Goal: Find specific page/section: Find specific page/section

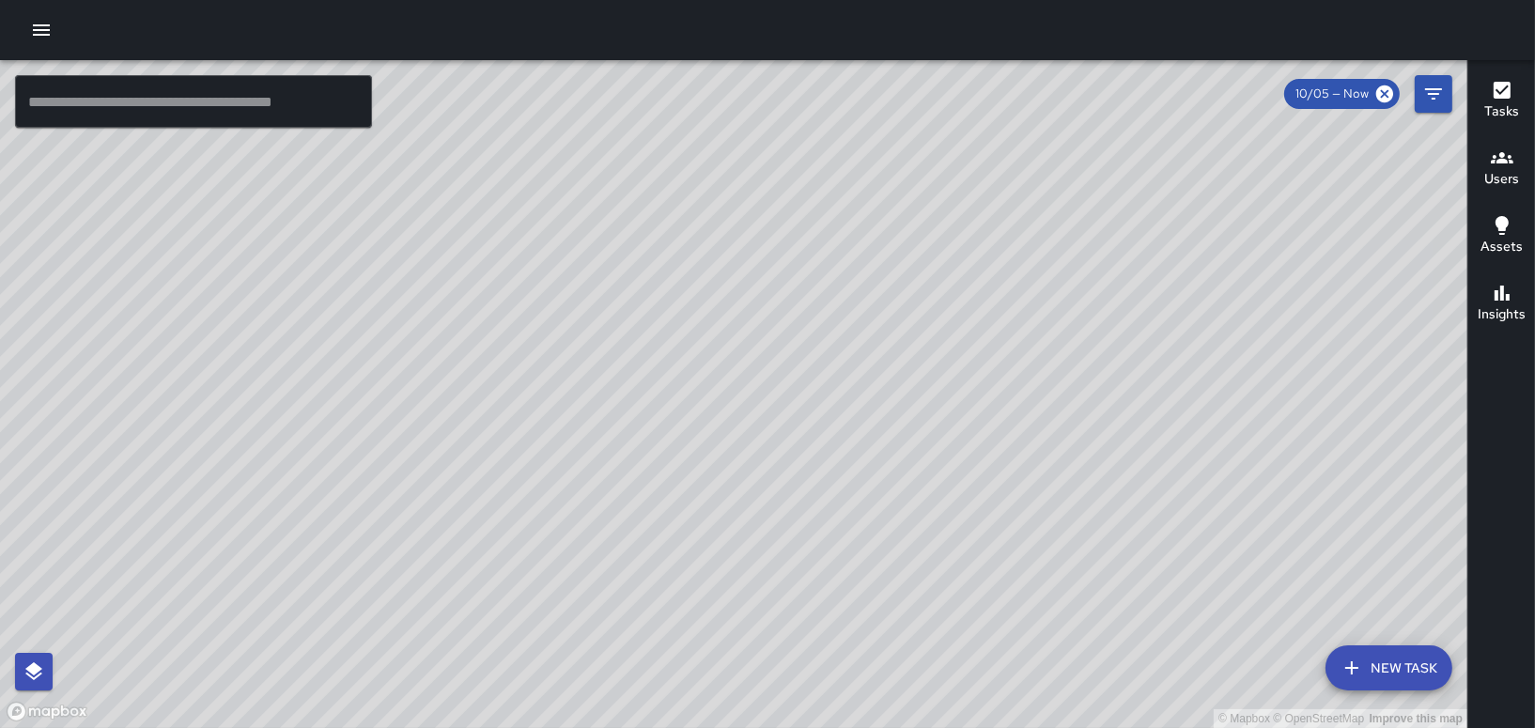
click at [1524, 149] on button "Users" at bounding box center [1501, 169] width 67 height 68
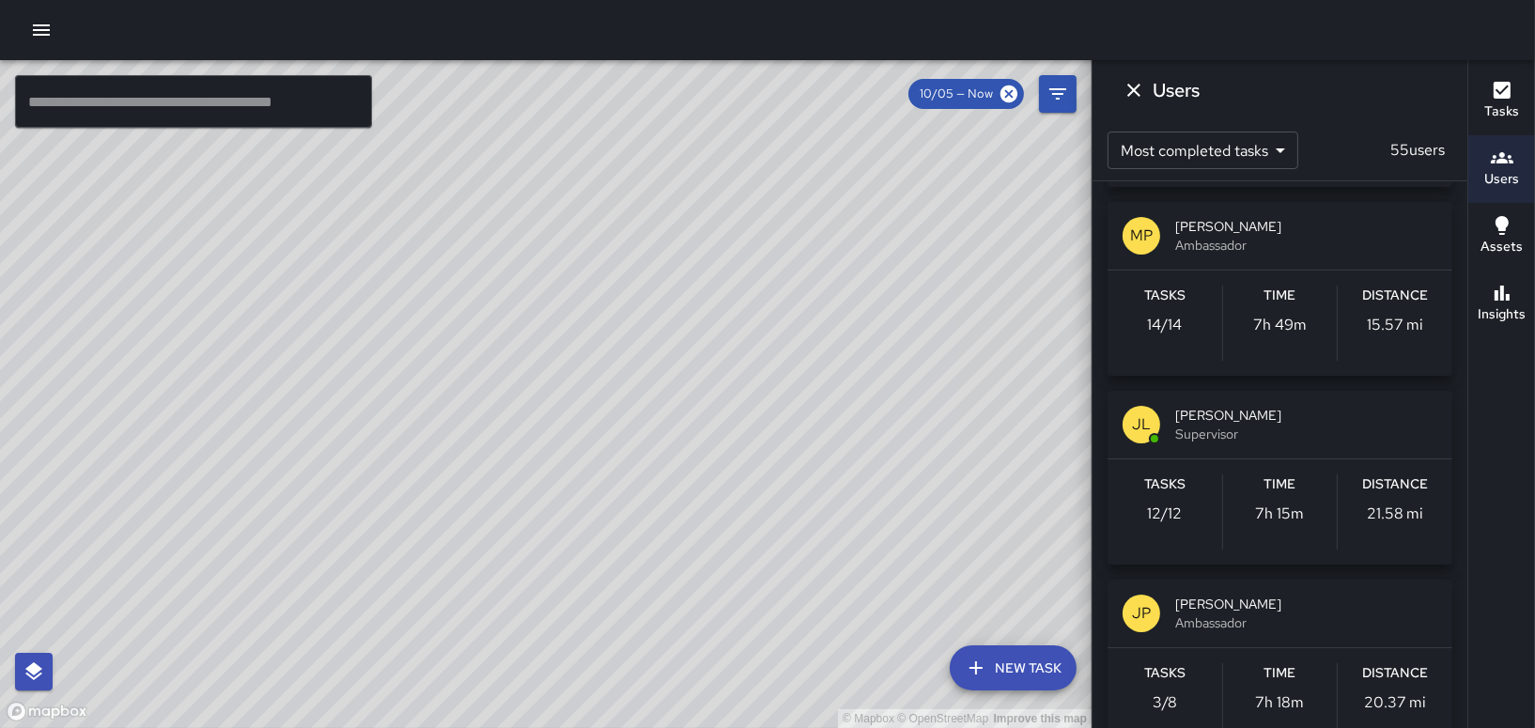
scroll to position [1503, 0]
click at [1178, 532] on div "Tasks 12 / 12" at bounding box center [1164, 513] width 115 height 75
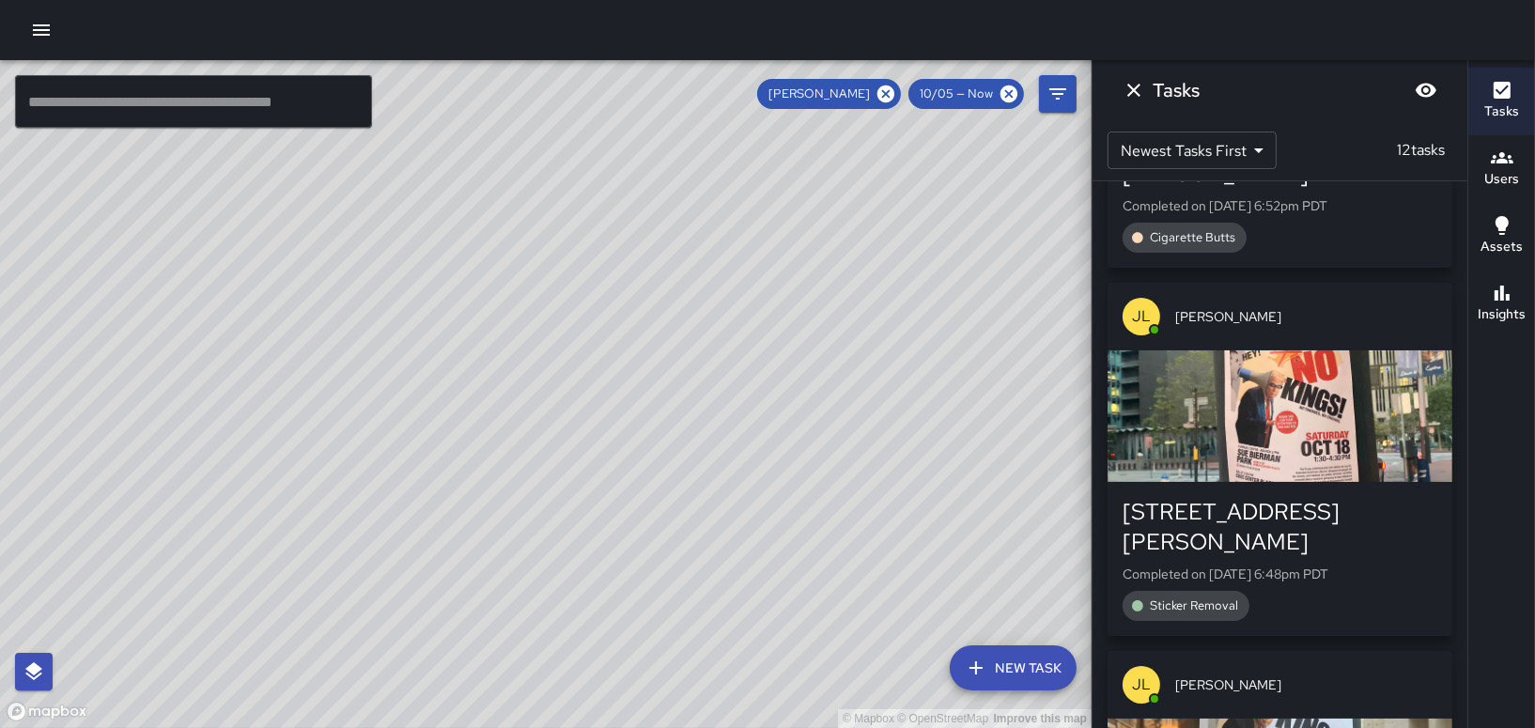
scroll to position [0, 0]
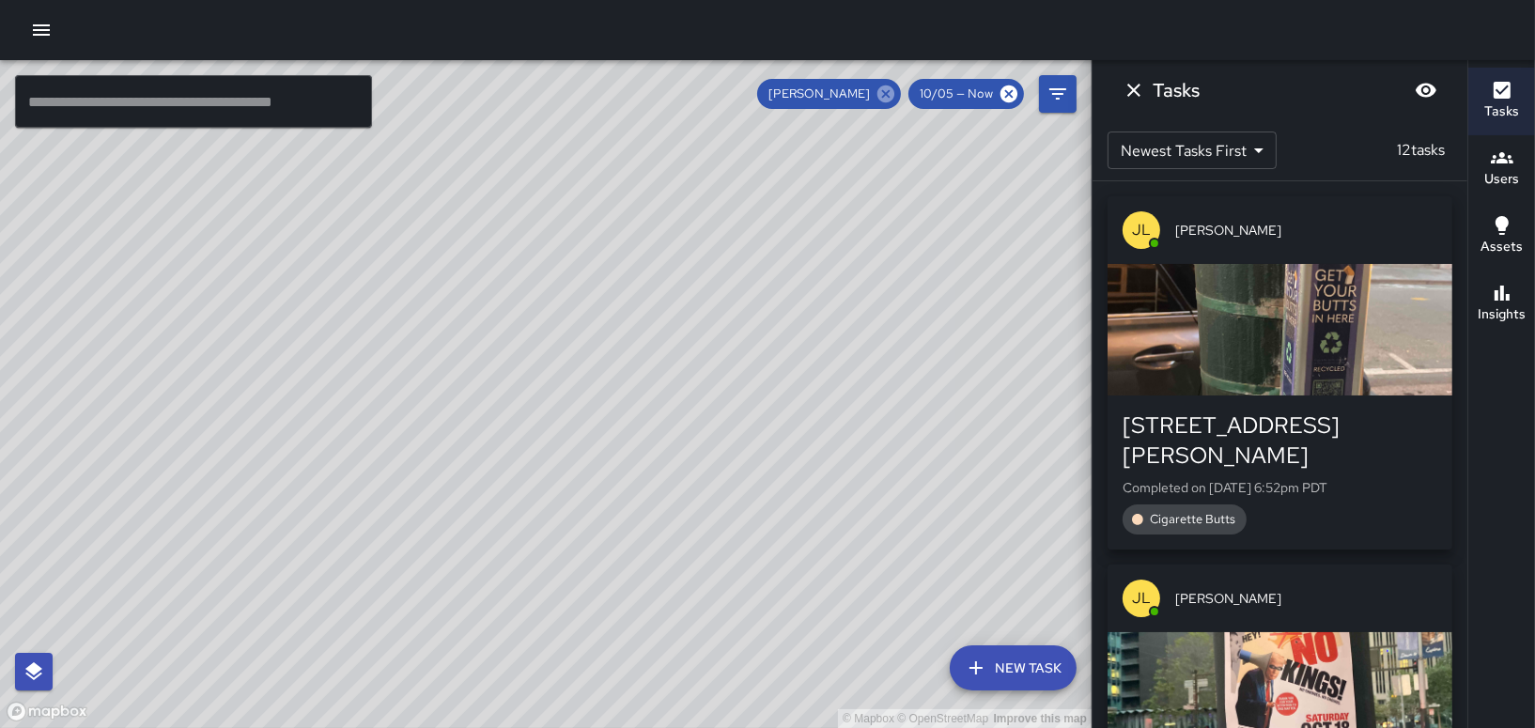
click at [896, 91] on icon at bounding box center [885, 94] width 21 height 21
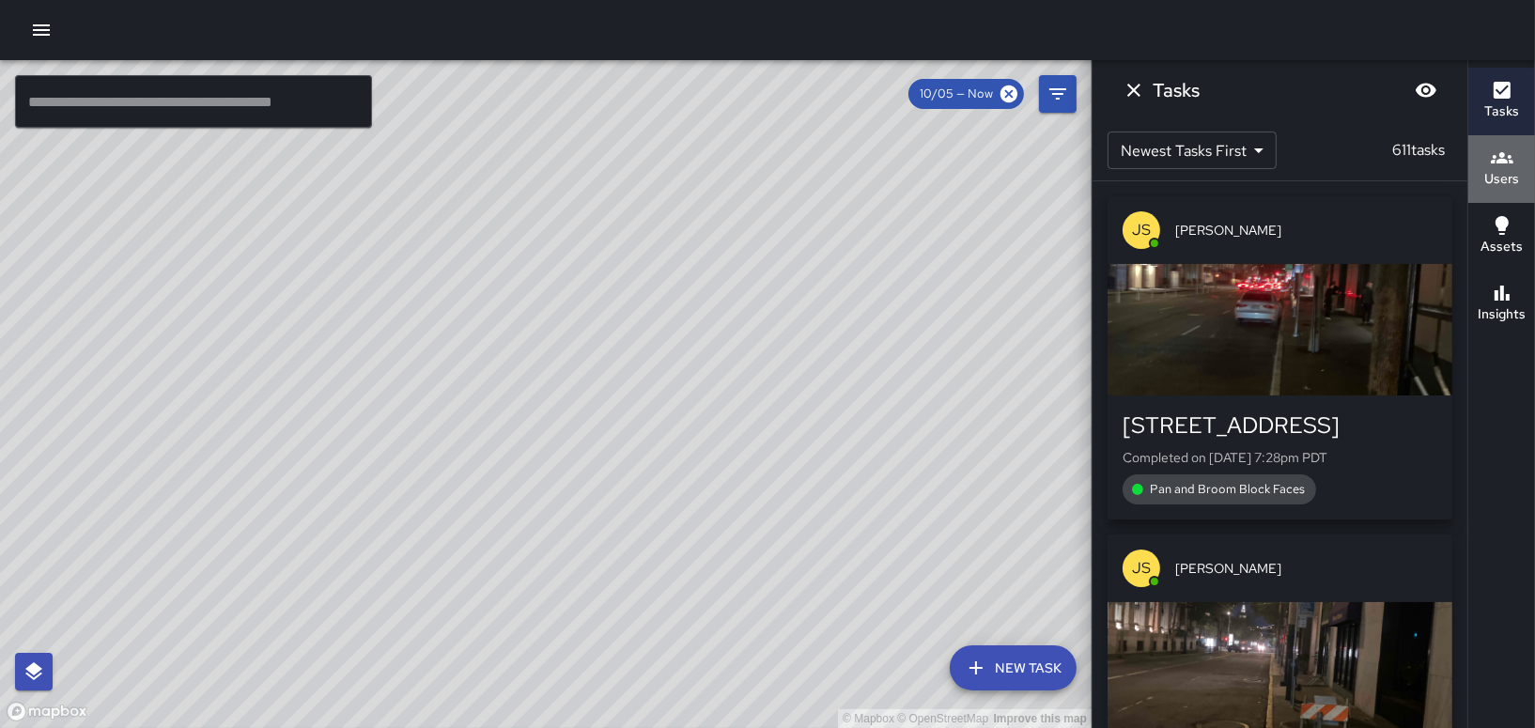
click at [1493, 188] on h6 "Users" at bounding box center [1501, 179] width 35 height 21
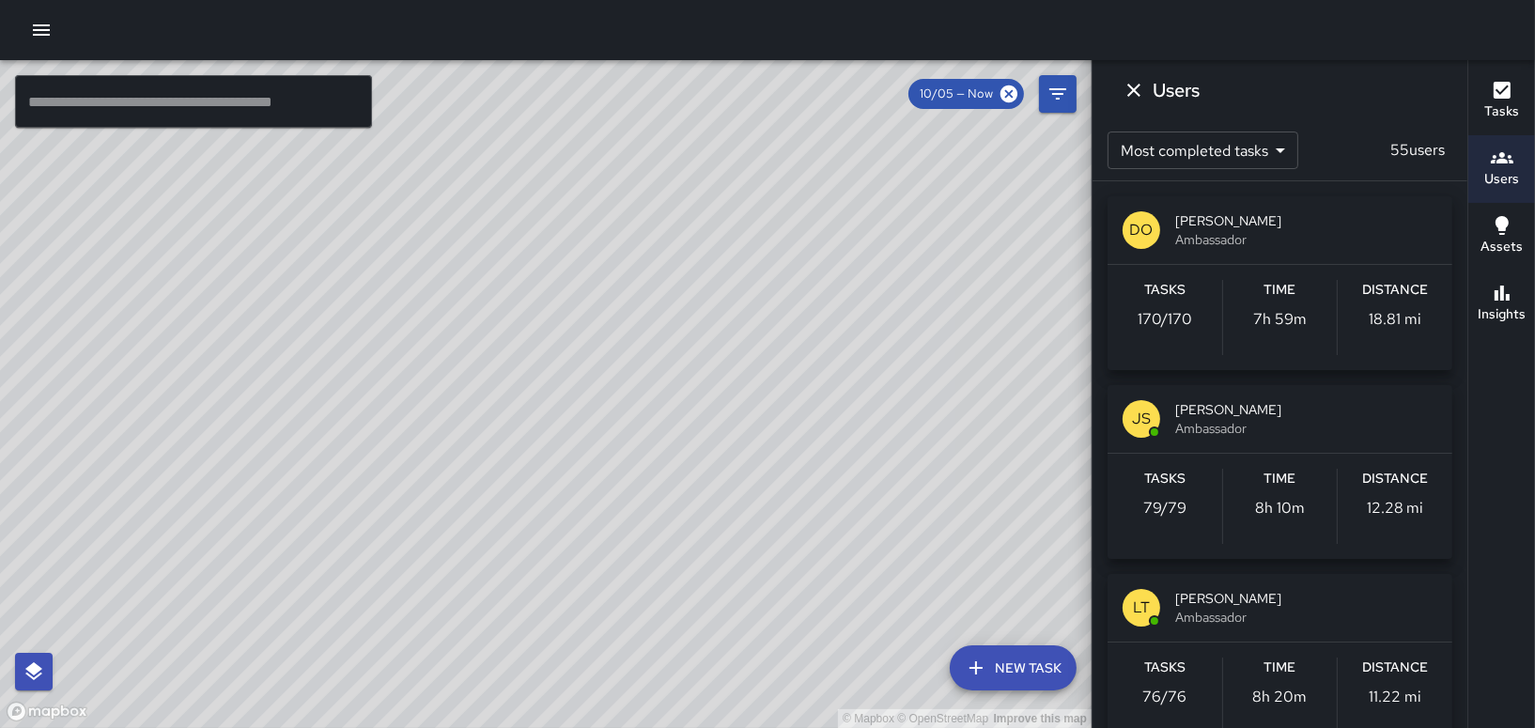
click at [943, 95] on span "10/05 — Now" at bounding box center [956, 94] width 96 height 19
click at [982, 98] on span "10/05 — Now" at bounding box center [956, 94] width 96 height 19
click at [978, 85] on span "10/05 — Now" at bounding box center [956, 94] width 96 height 19
click at [1070, 86] on button "Filters" at bounding box center [1058, 94] width 38 height 38
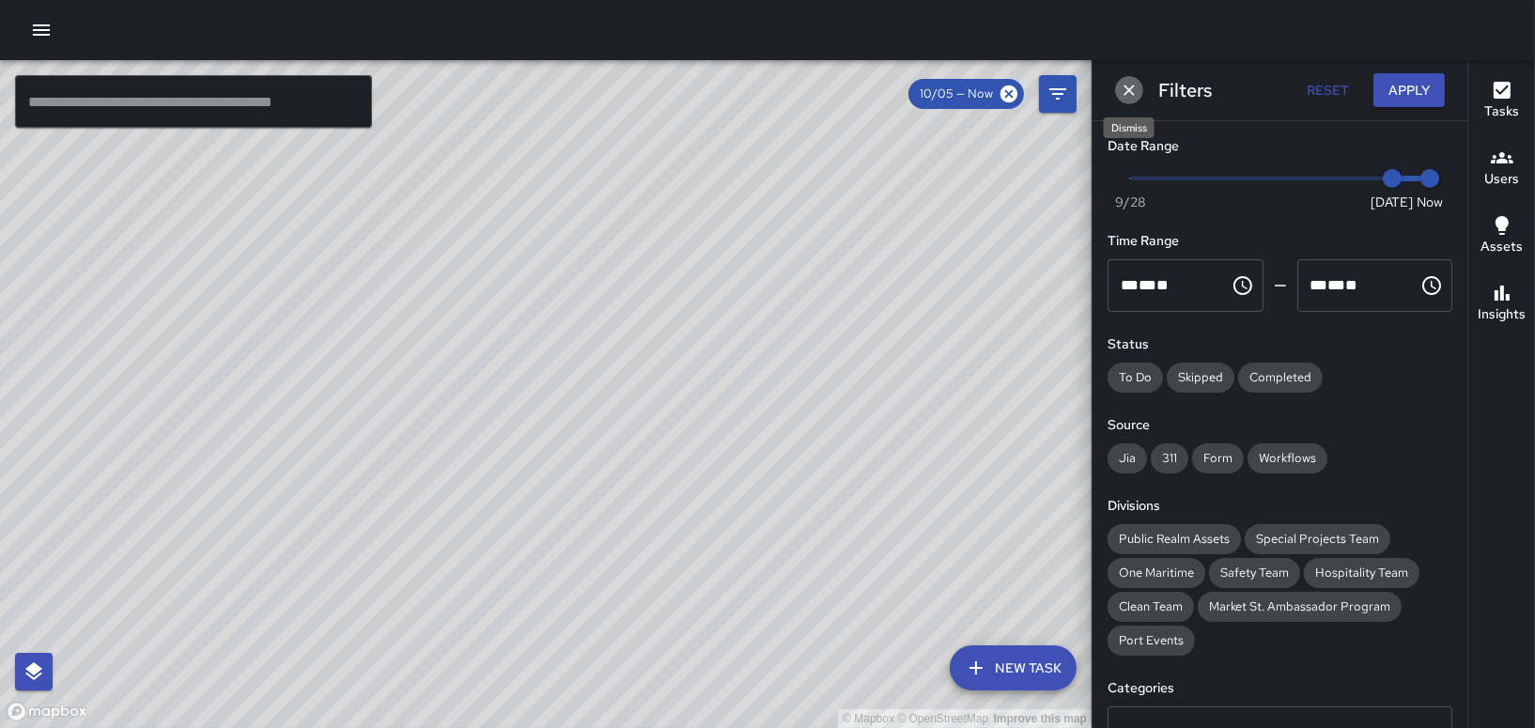
click at [1124, 89] on icon "Dismiss" at bounding box center [1129, 90] width 19 height 19
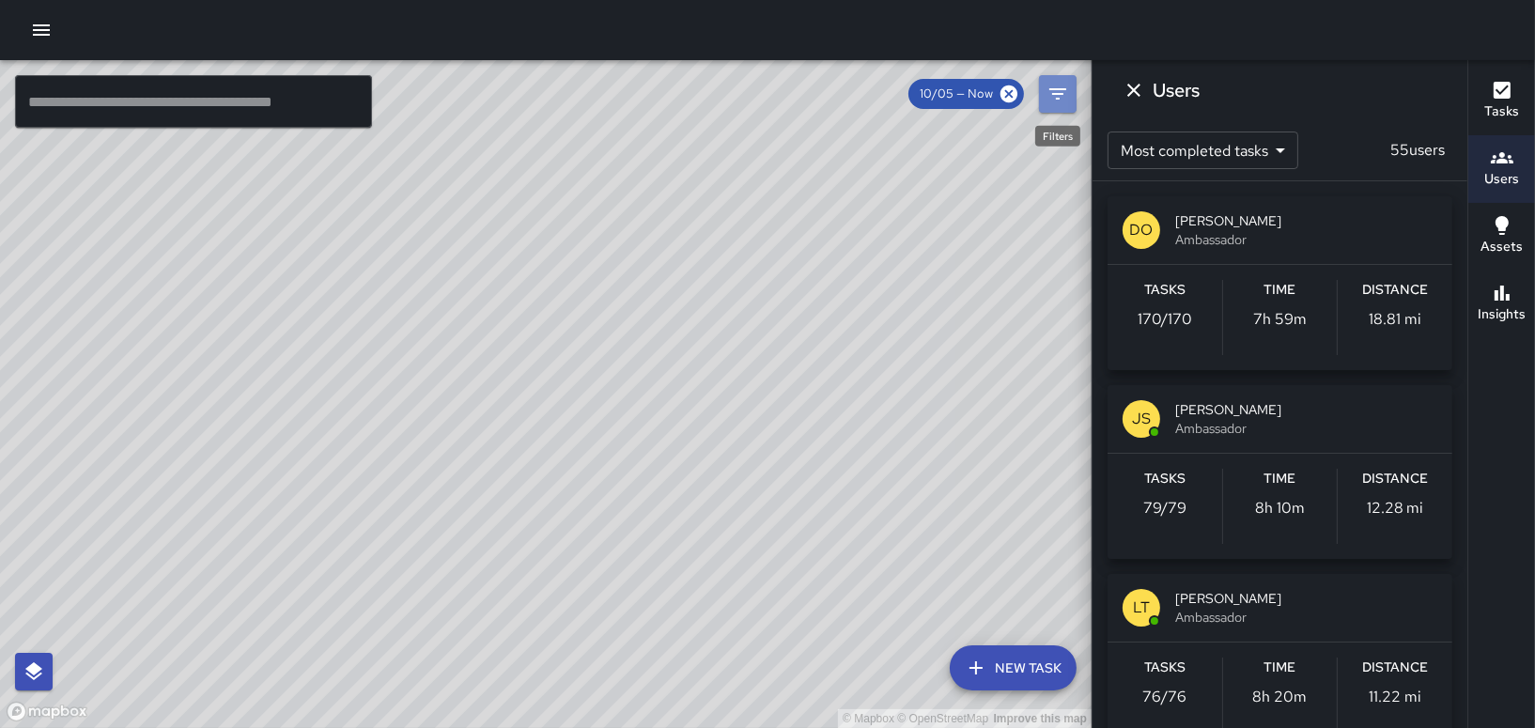
click at [1042, 92] on button "Filters" at bounding box center [1058, 94] width 38 height 38
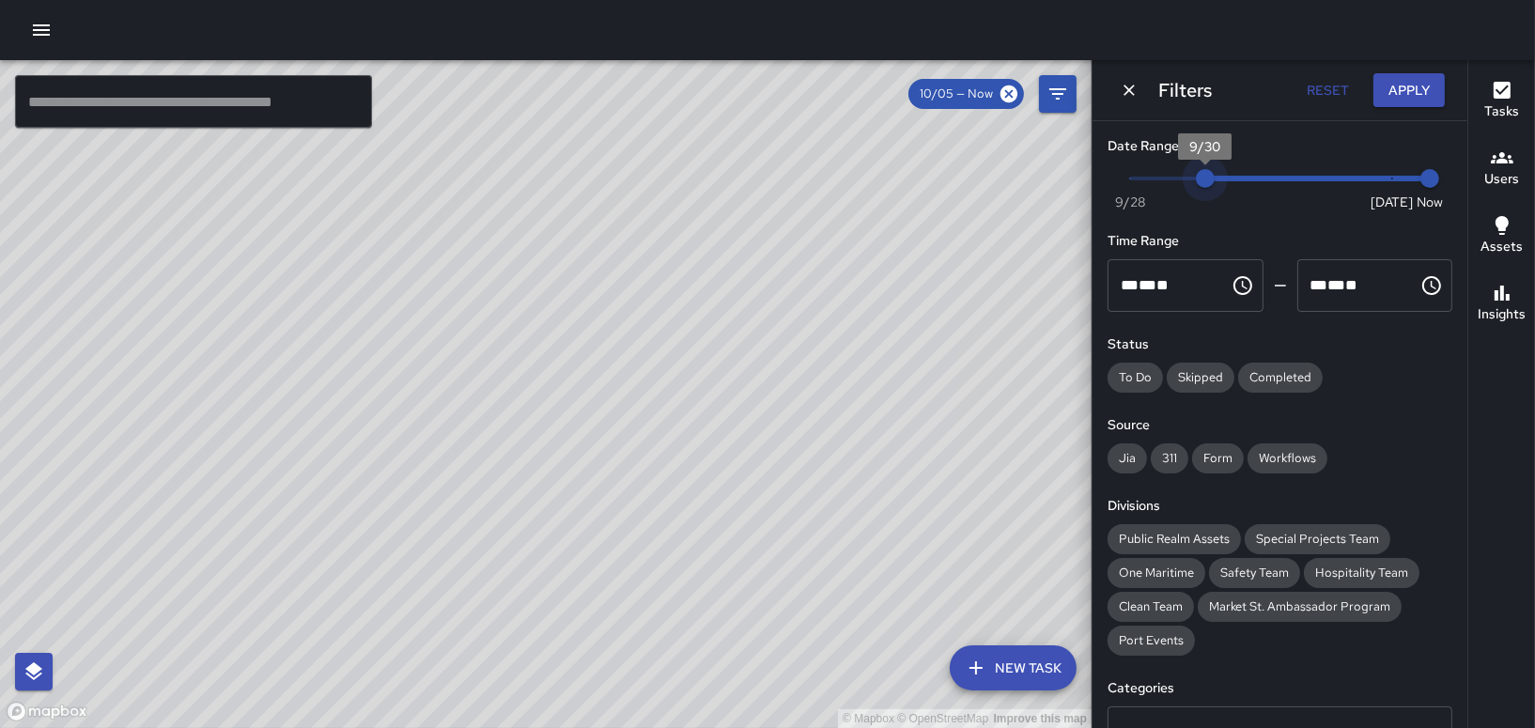
drag, startPoint x: 1377, startPoint y: 179, endPoint x: 1218, endPoint y: 183, distance: 158.8
click at [1215, 183] on span "9/30" at bounding box center [1205, 178] width 19 height 19
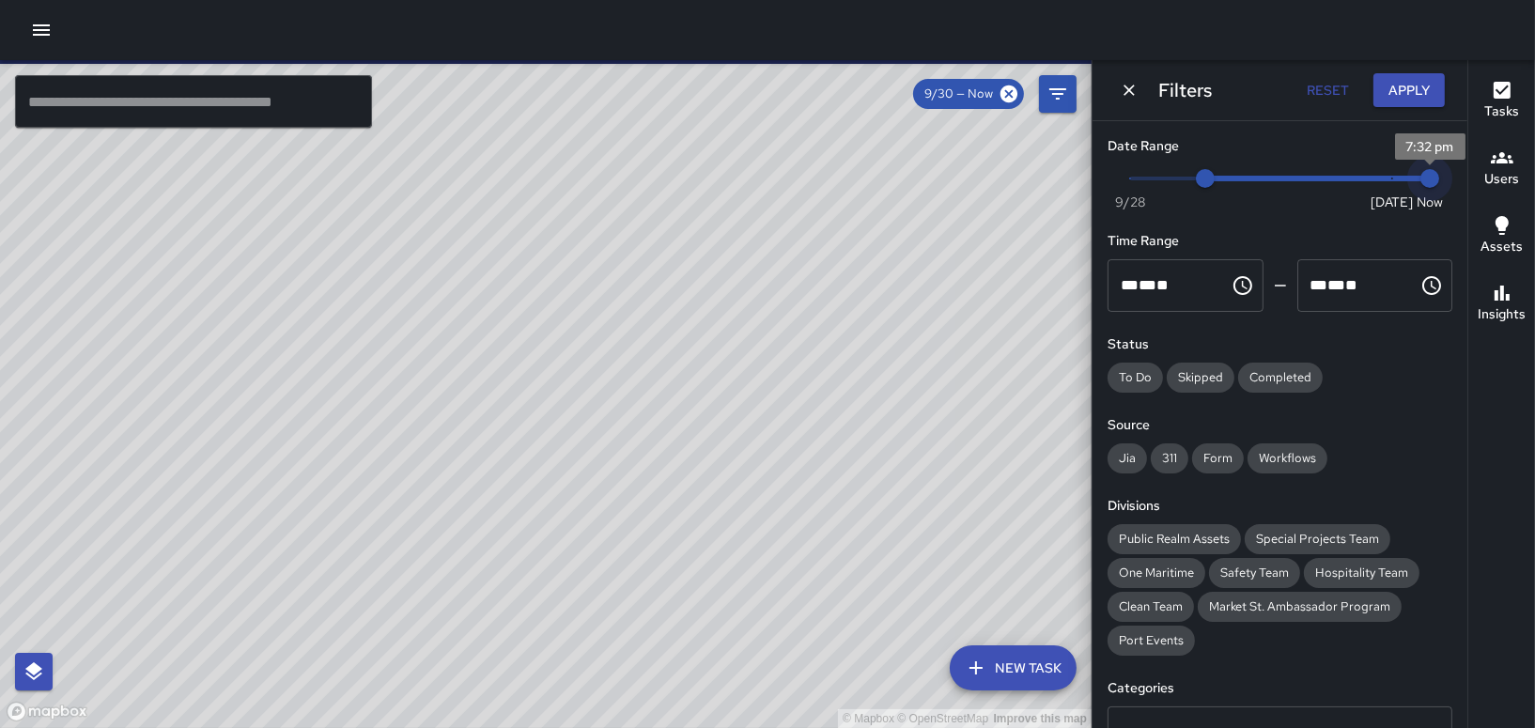
click at [1420, 179] on span "7:32 pm" at bounding box center [1429, 178] width 19 height 19
click at [1404, 80] on button "Apply" at bounding box center [1408, 90] width 71 height 35
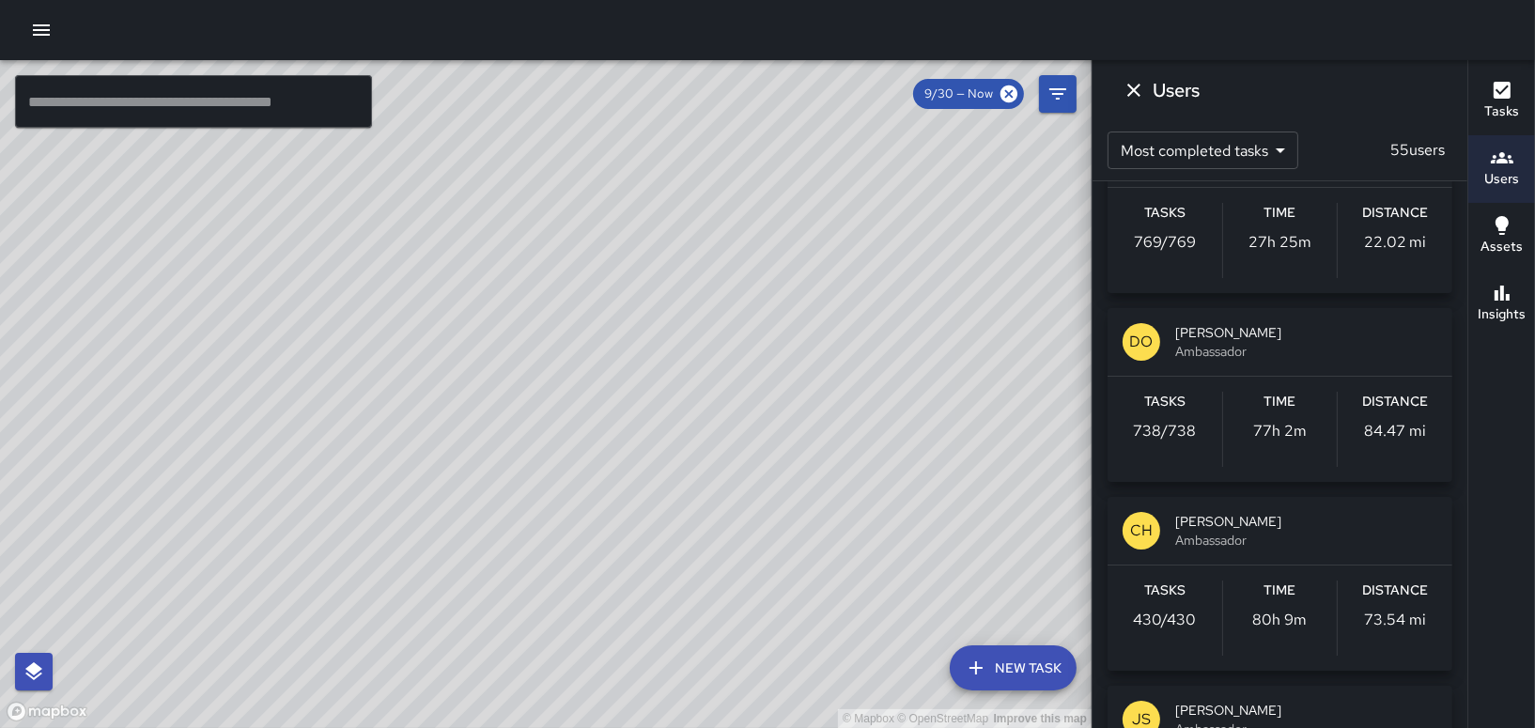
scroll to position [1221, 0]
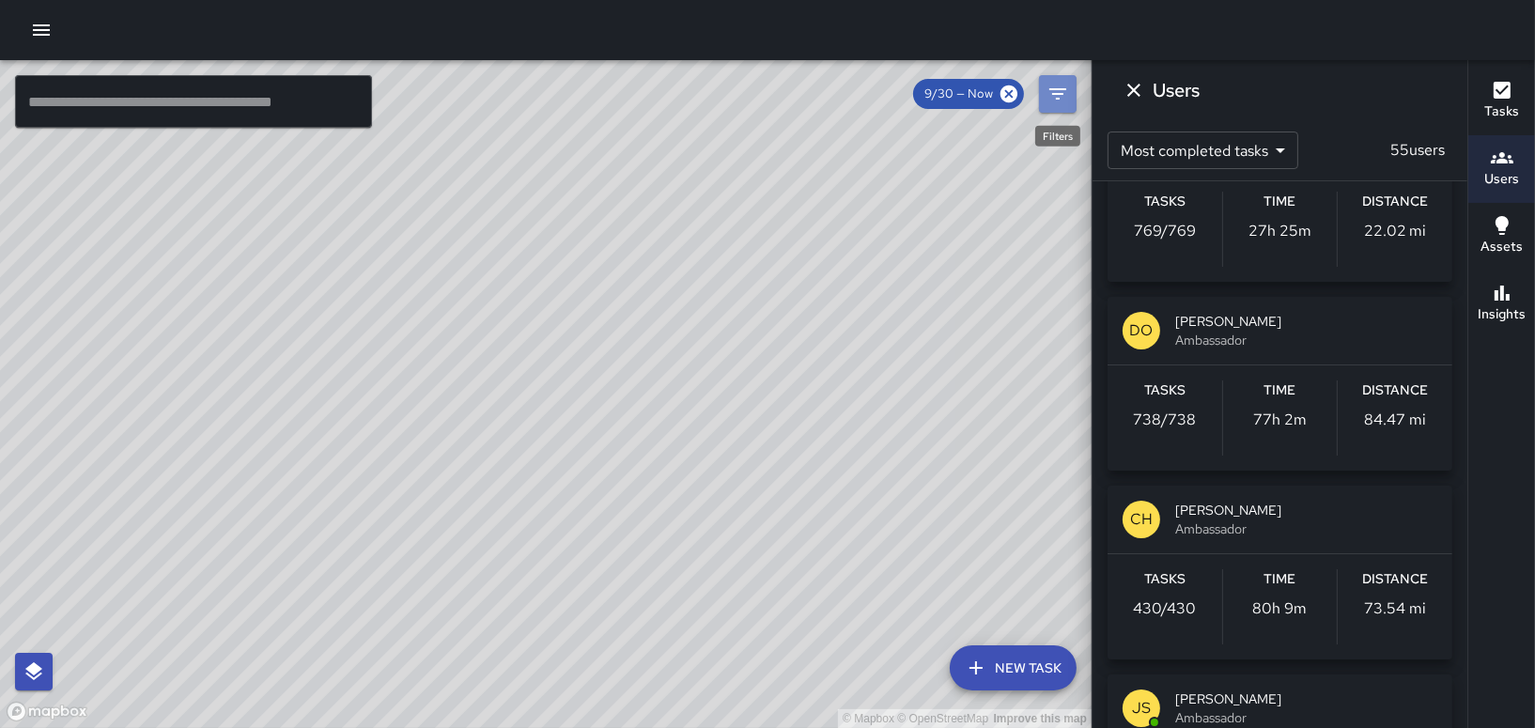
click at [1058, 85] on icon "Filters" at bounding box center [1057, 94] width 23 height 23
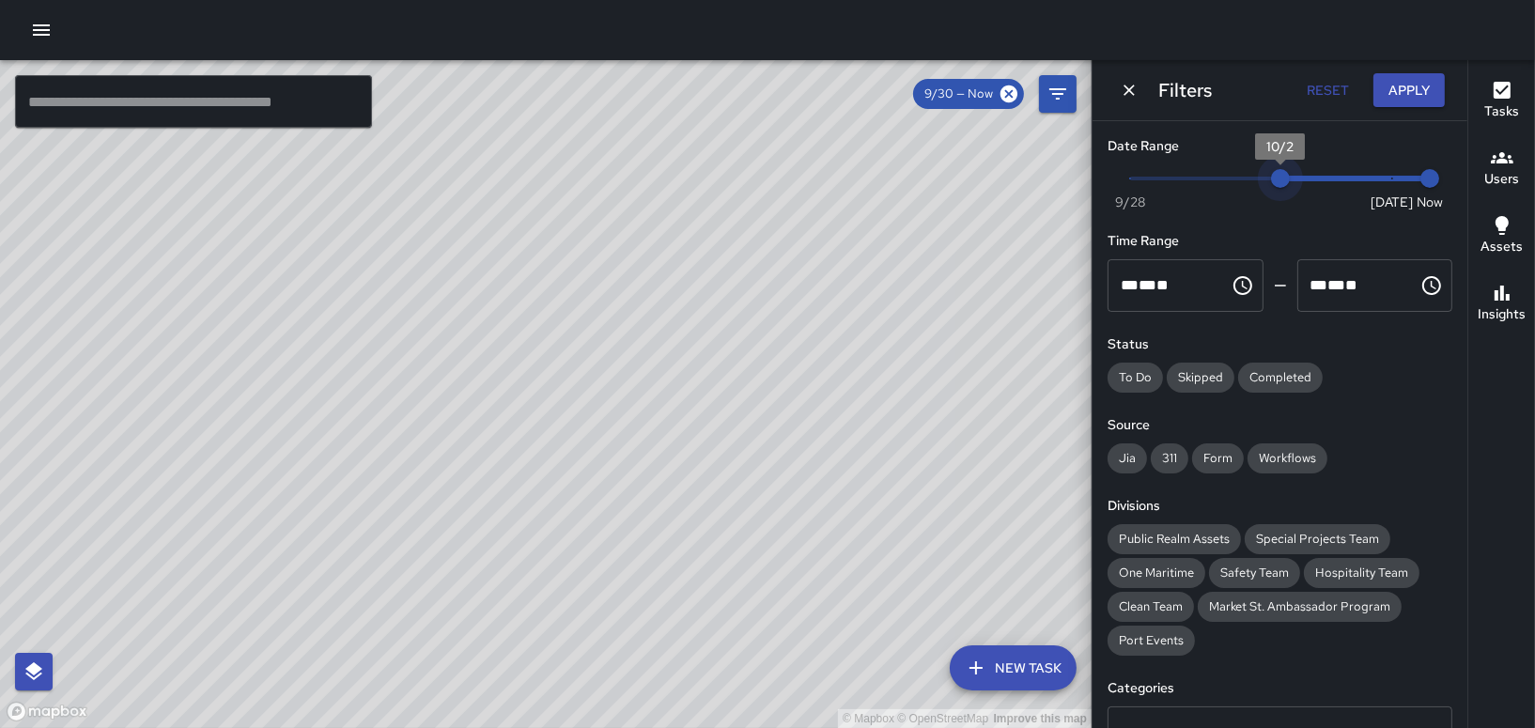
drag, startPoint x: 1203, startPoint y: 172, endPoint x: 1263, endPoint y: 177, distance: 60.3
click at [1271, 177] on span "10/2" at bounding box center [1280, 178] width 19 height 19
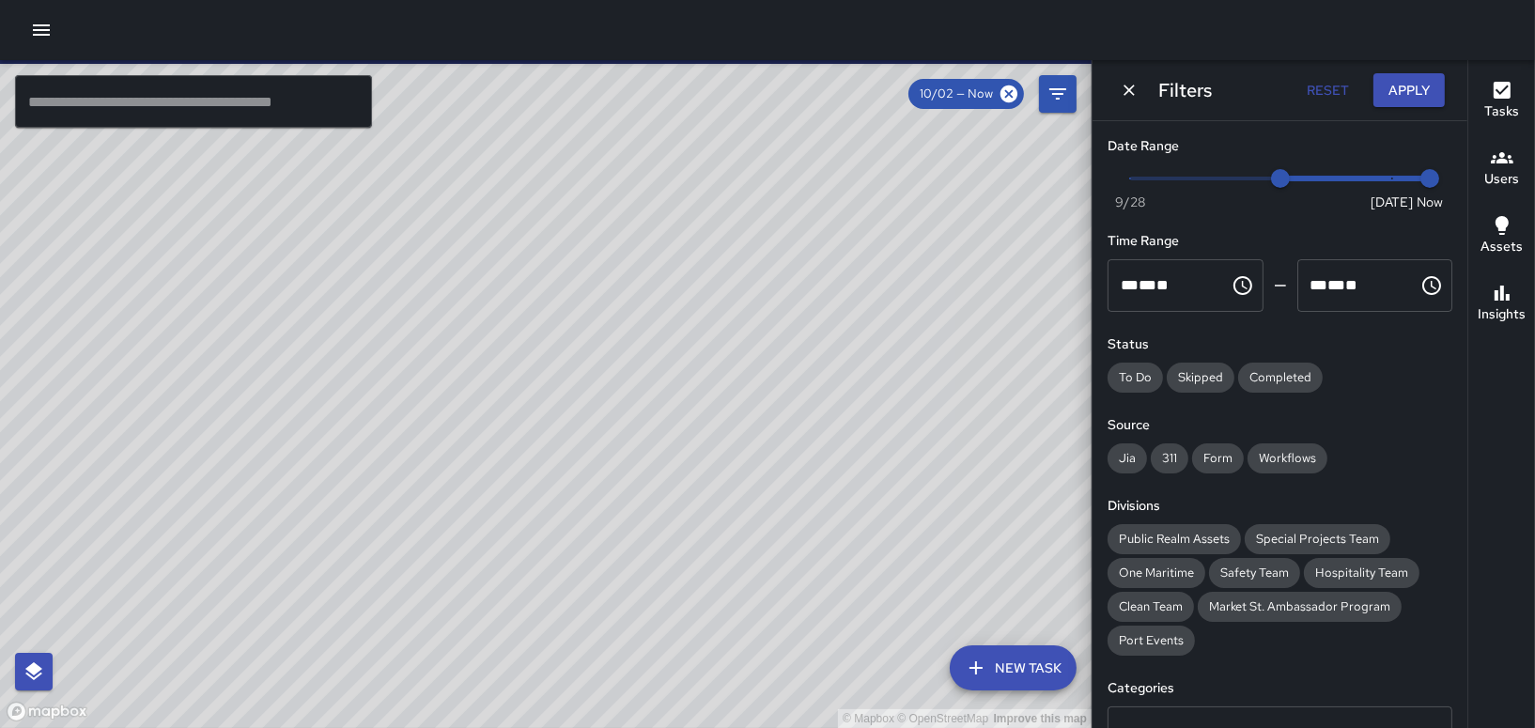
scroll to position [277, 0]
click at [1397, 86] on button "Apply" at bounding box center [1408, 90] width 71 height 35
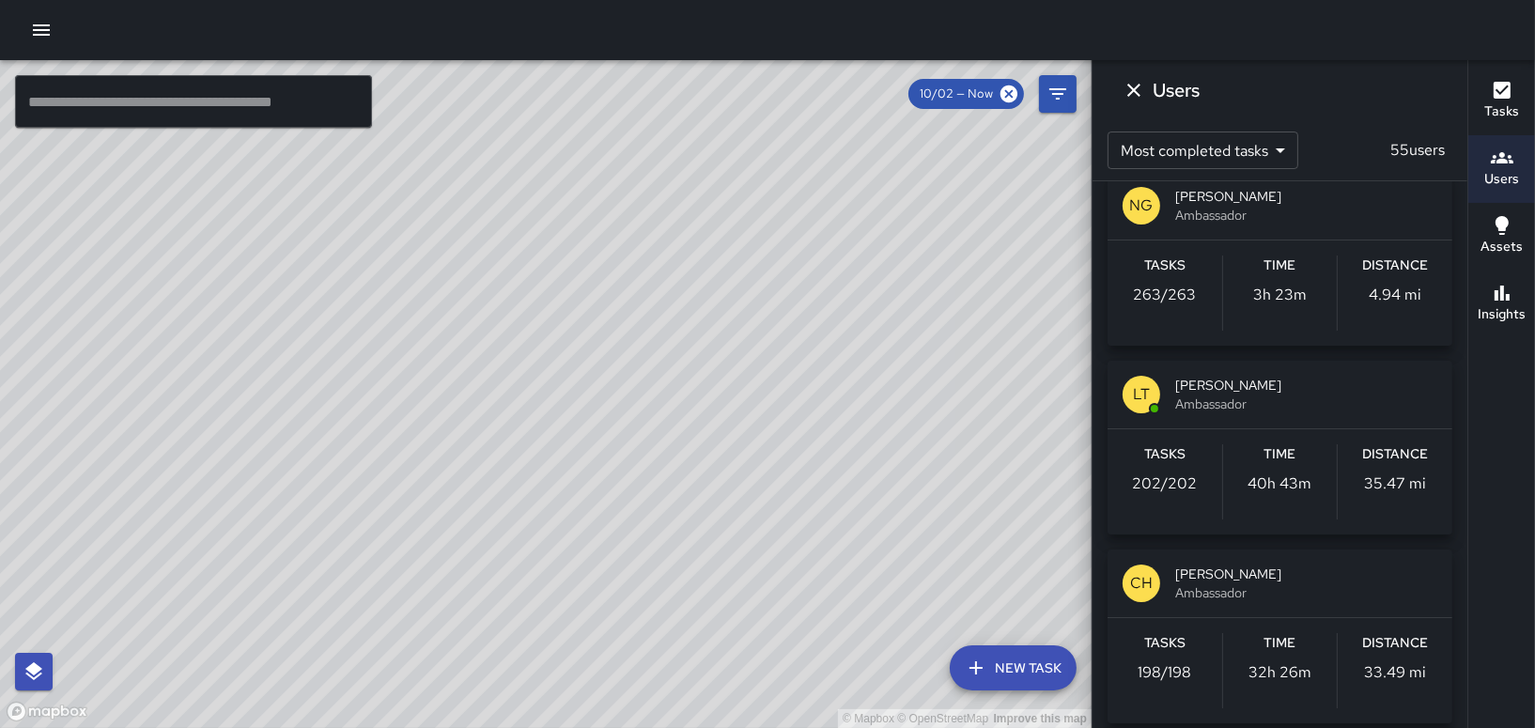
scroll to position [1409, 0]
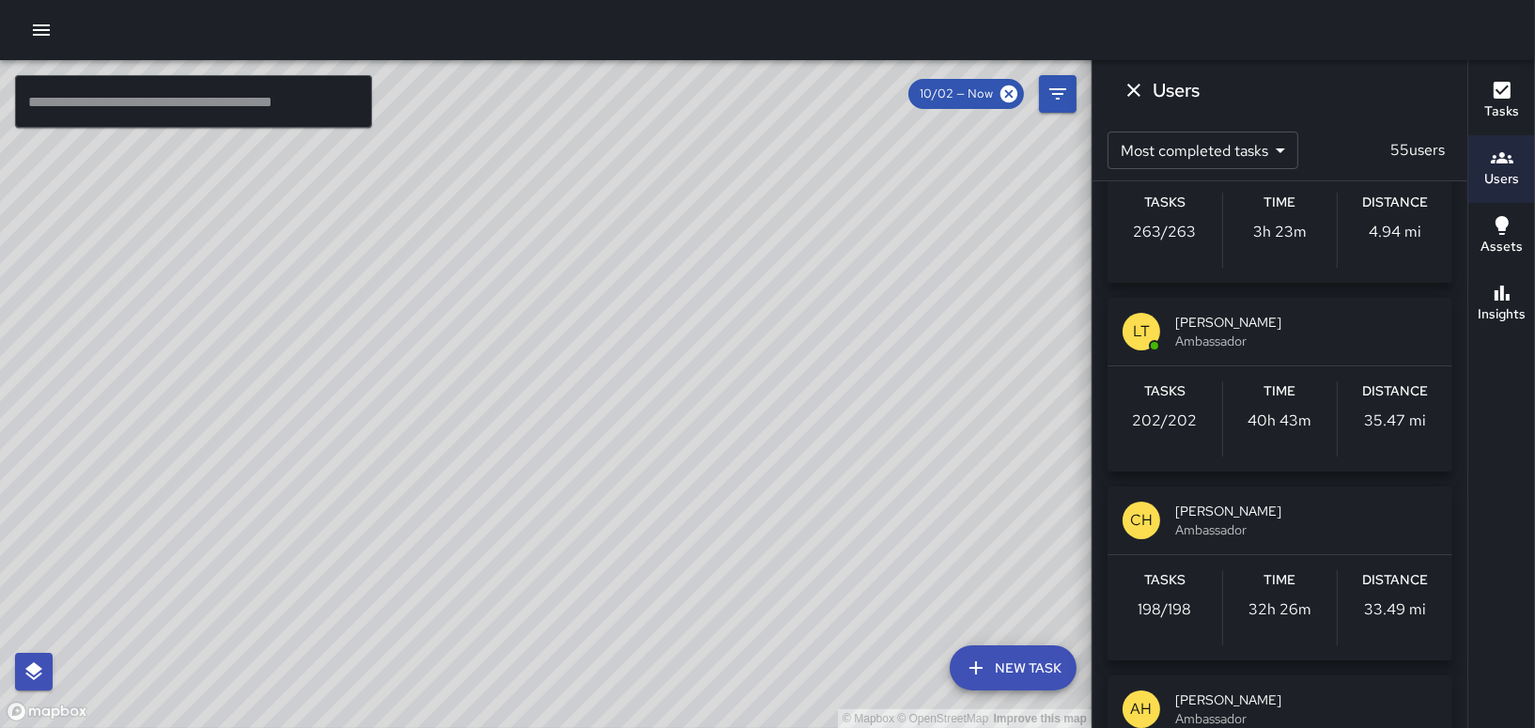
click at [977, 91] on span "10/02 — Now" at bounding box center [956, 94] width 96 height 19
click at [1051, 94] on icon "Filters" at bounding box center [1057, 94] width 23 height 23
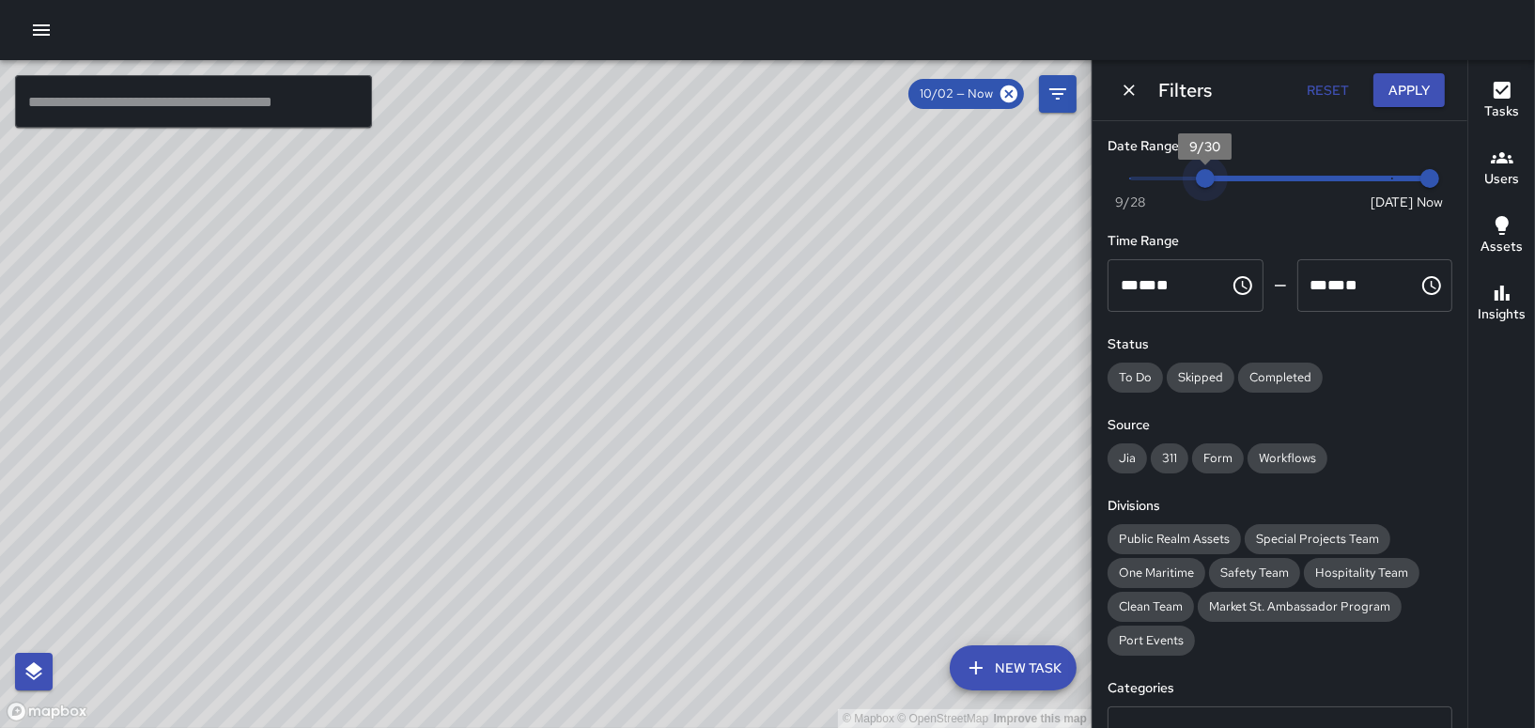
type input "*"
drag, startPoint x: 1271, startPoint y: 178, endPoint x: 1088, endPoint y: 180, distance: 183.2
click at [1088, 180] on div "© Mapbox © OpenStreetMap Improve this map ​ New Task 10/02 — Now Map Layers Tas…" at bounding box center [767, 394] width 1535 height 668
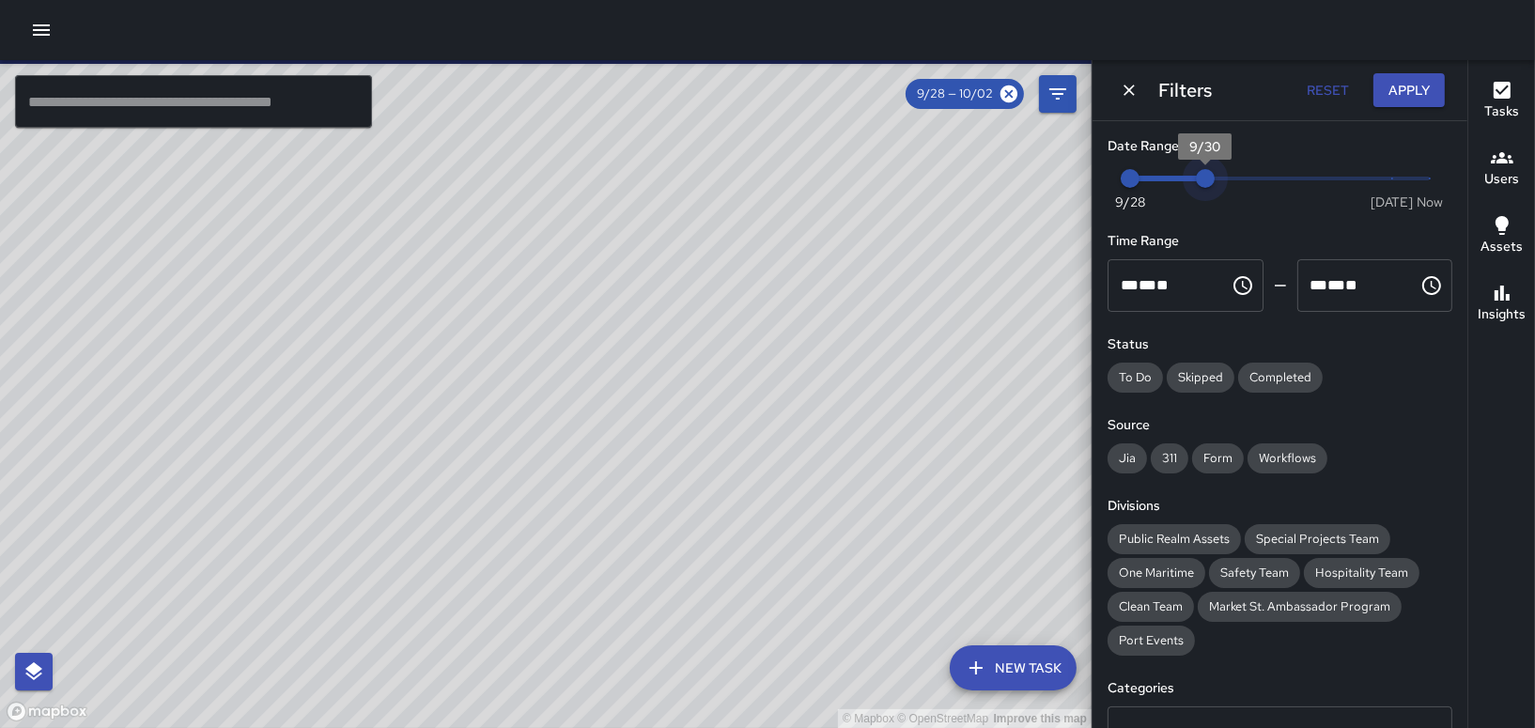
scroll to position [465, 0]
drag, startPoint x: 1378, startPoint y: 184, endPoint x: 1205, endPoint y: 173, distance: 173.2
click at [1205, 173] on span "9/30" at bounding box center [1205, 178] width 19 height 19
drag, startPoint x: 1128, startPoint y: 177, endPoint x: 1116, endPoint y: 167, distance: 15.4
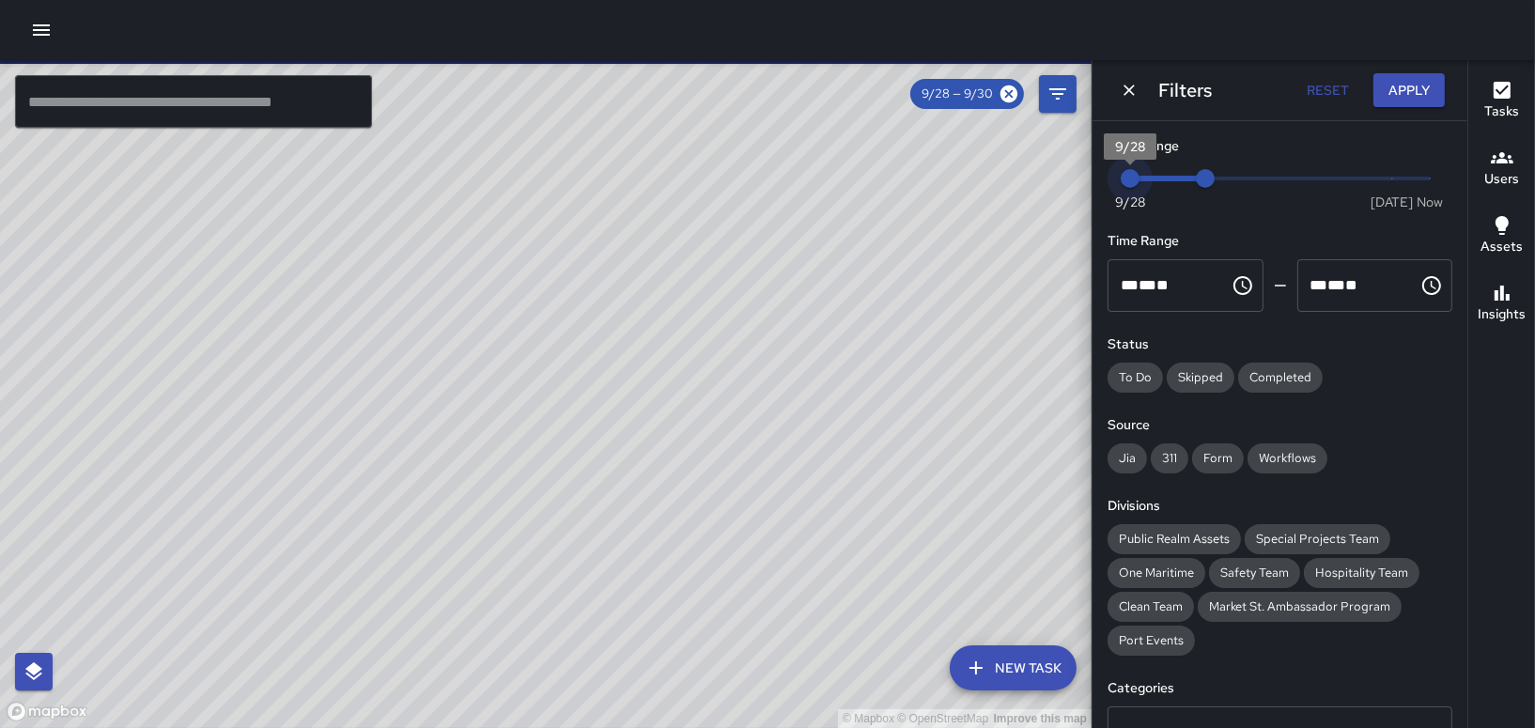
click at [1109, 172] on div "Now [DATE] 9/28 9/30" at bounding box center [1279, 190] width 345 height 52
click at [1430, 89] on button "Apply" at bounding box center [1408, 90] width 71 height 35
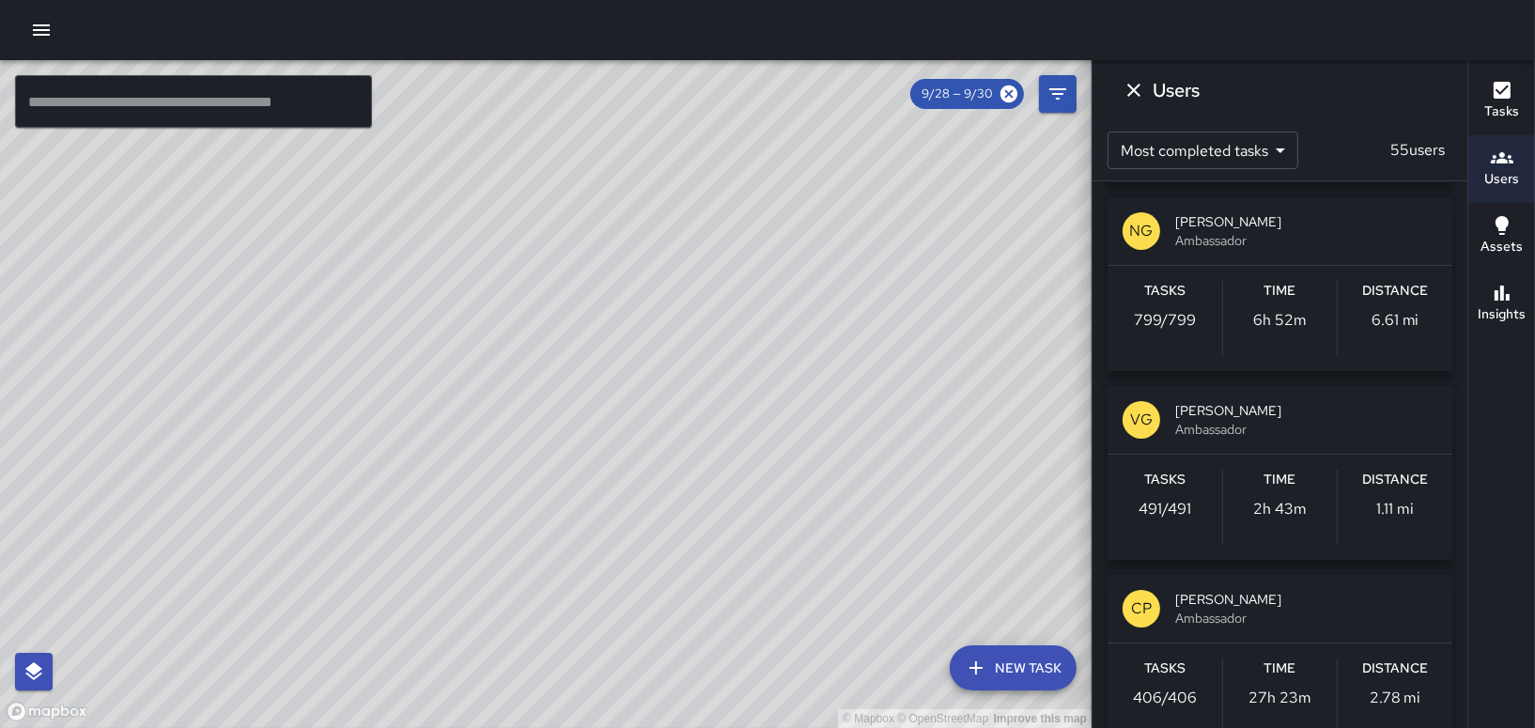
scroll to position [0, 0]
click at [1062, 86] on icon "Filters" at bounding box center [1057, 94] width 23 height 23
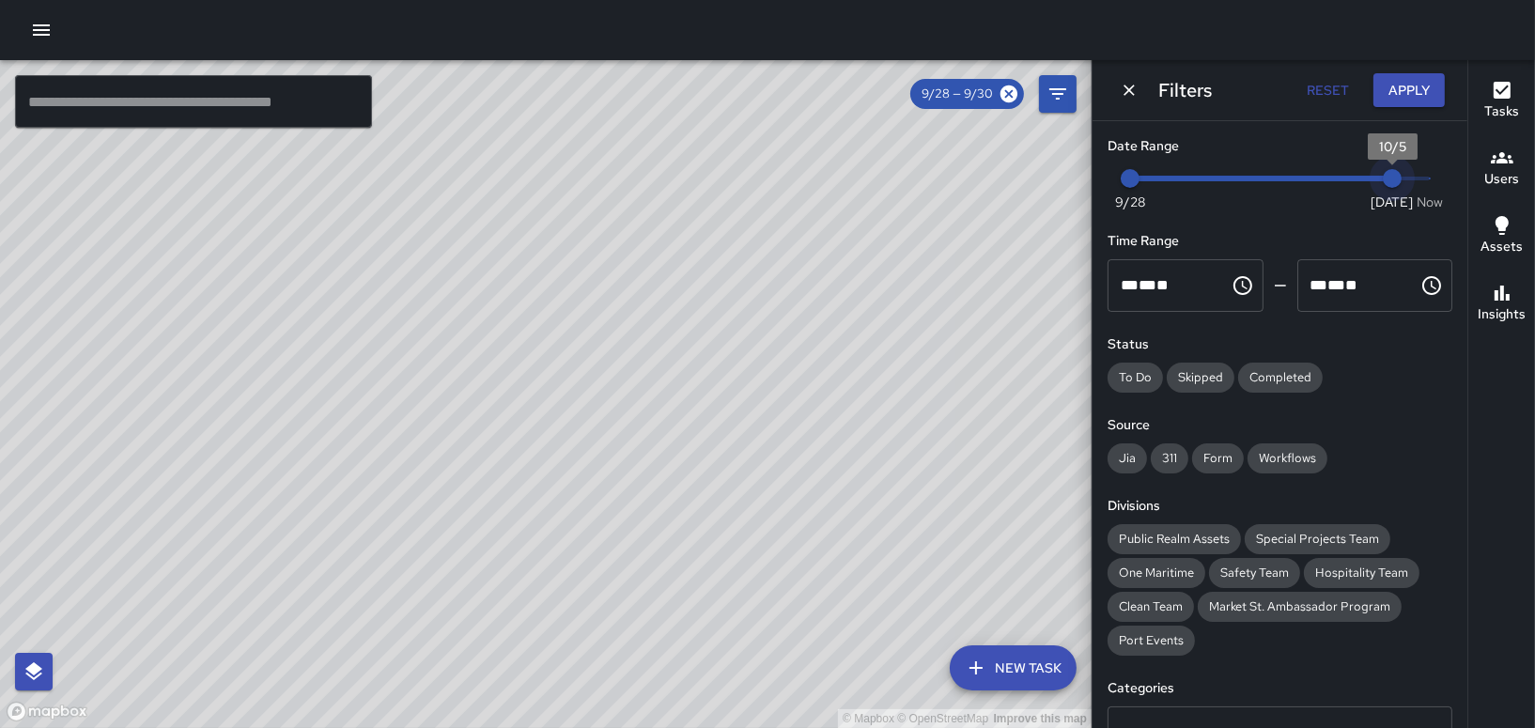
type input "*"
drag, startPoint x: 1201, startPoint y: 178, endPoint x: 1537, endPoint y: 157, distance: 336.0
click at [1534, 157] on html "© Mapbox © OpenStreetMap Improve this map ​ New Task 9/28 — 9/30 Map Layers Tas…" at bounding box center [767, 364] width 1535 height 728
drag, startPoint x: 1132, startPoint y: 171, endPoint x: 1168, endPoint y: 185, distance: 38.4
click at [1294, 192] on span "Now [DATE] [DATE] 7:35 pm" at bounding box center [1280, 178] width 300 height 28
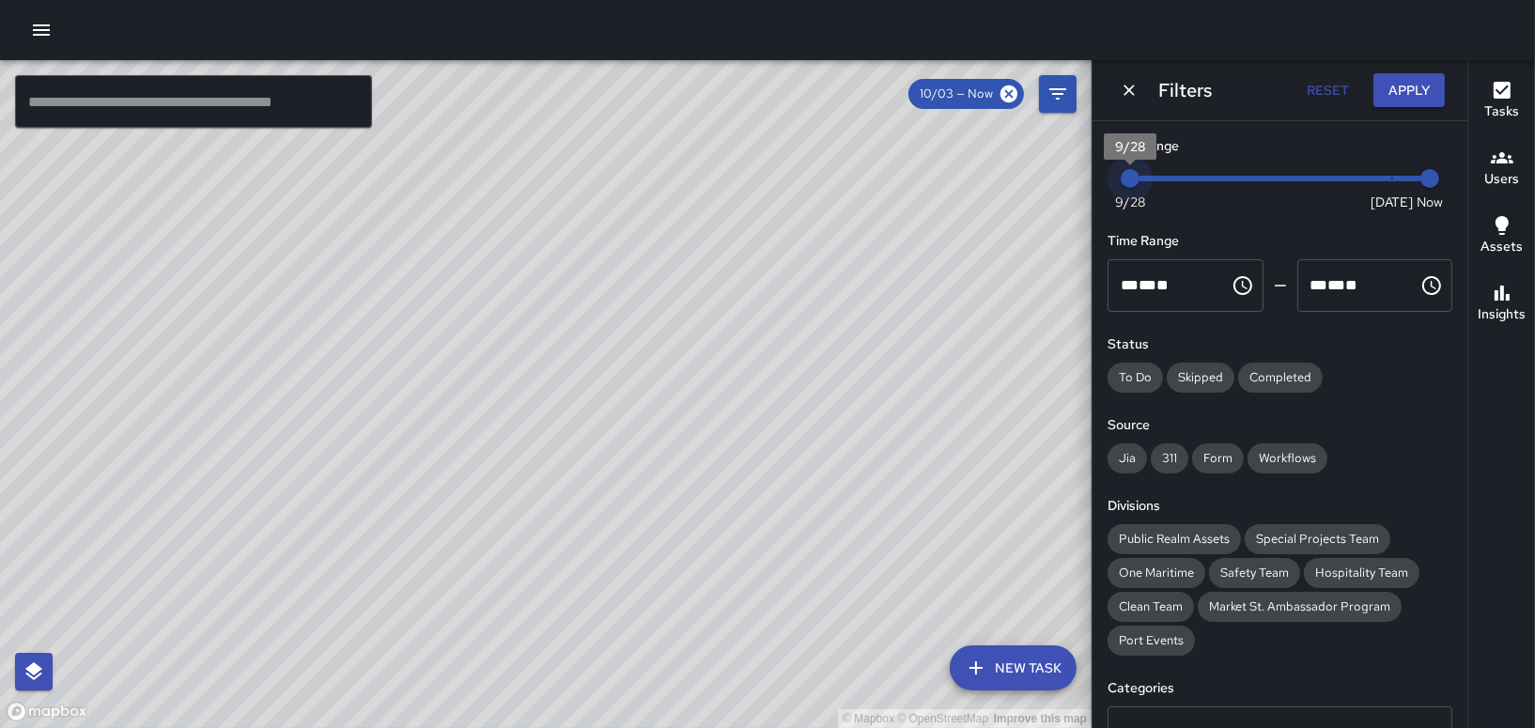
click at [1135, 179] on span "Now [DATE] [DATE] 7:35 pm" at bounding box center [1280, 178] width 300 height 28
click at [1152, 604] on span "Clean Team" at bounding box center [1150, 606] width 86 height 19
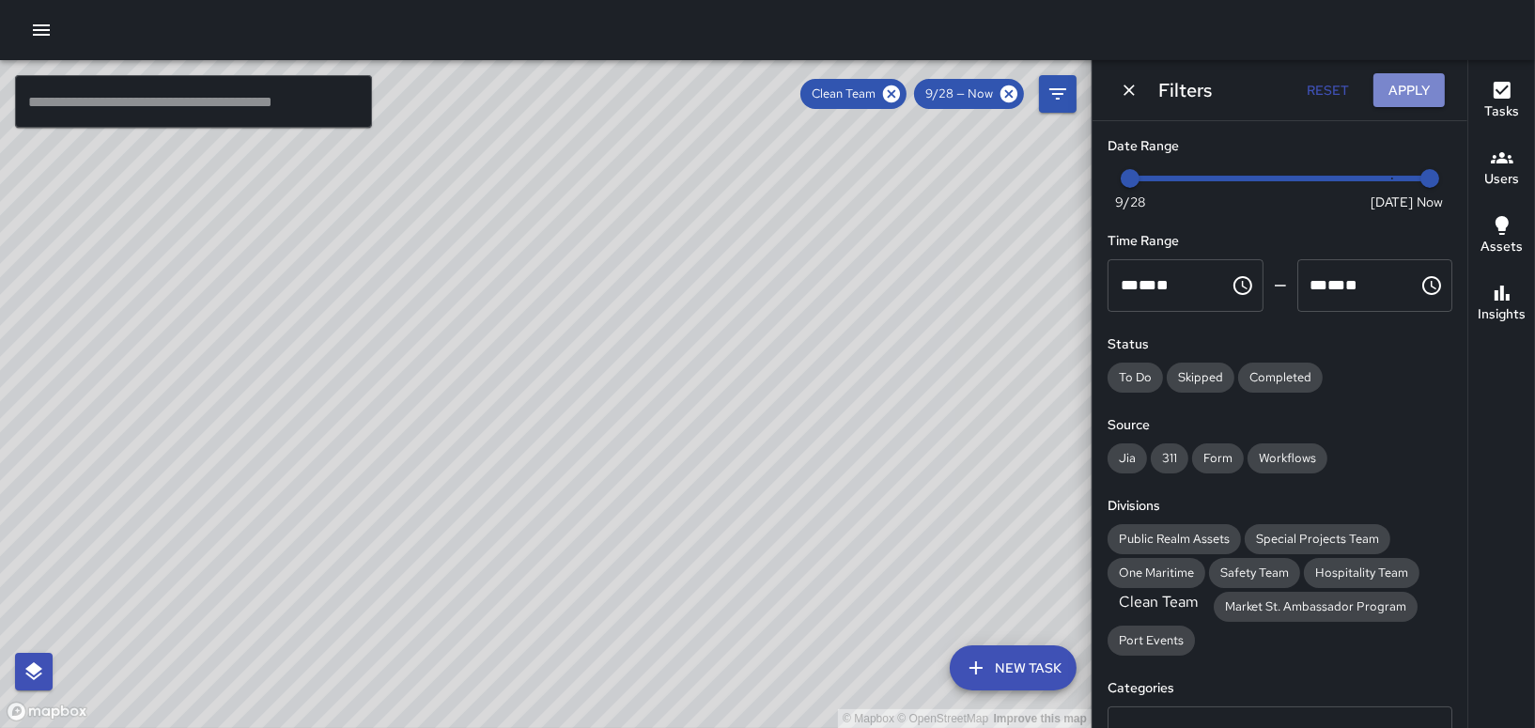
click at [1384, 86] on button "Apply" at bounding box center [1408, 90] width 71 height 35
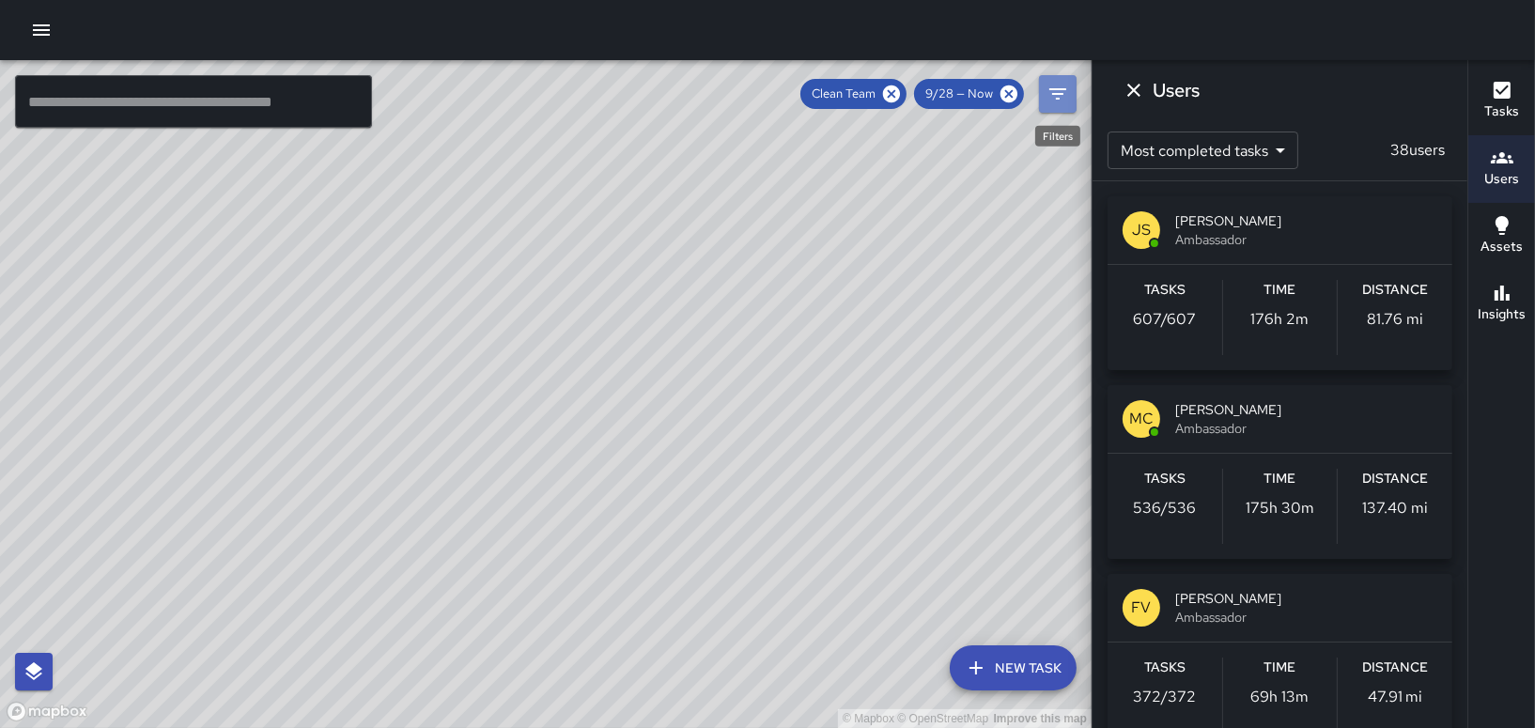
click at [1053, 95] on icon "Filters" at bounding box center [1057, 94] width 23 height 23
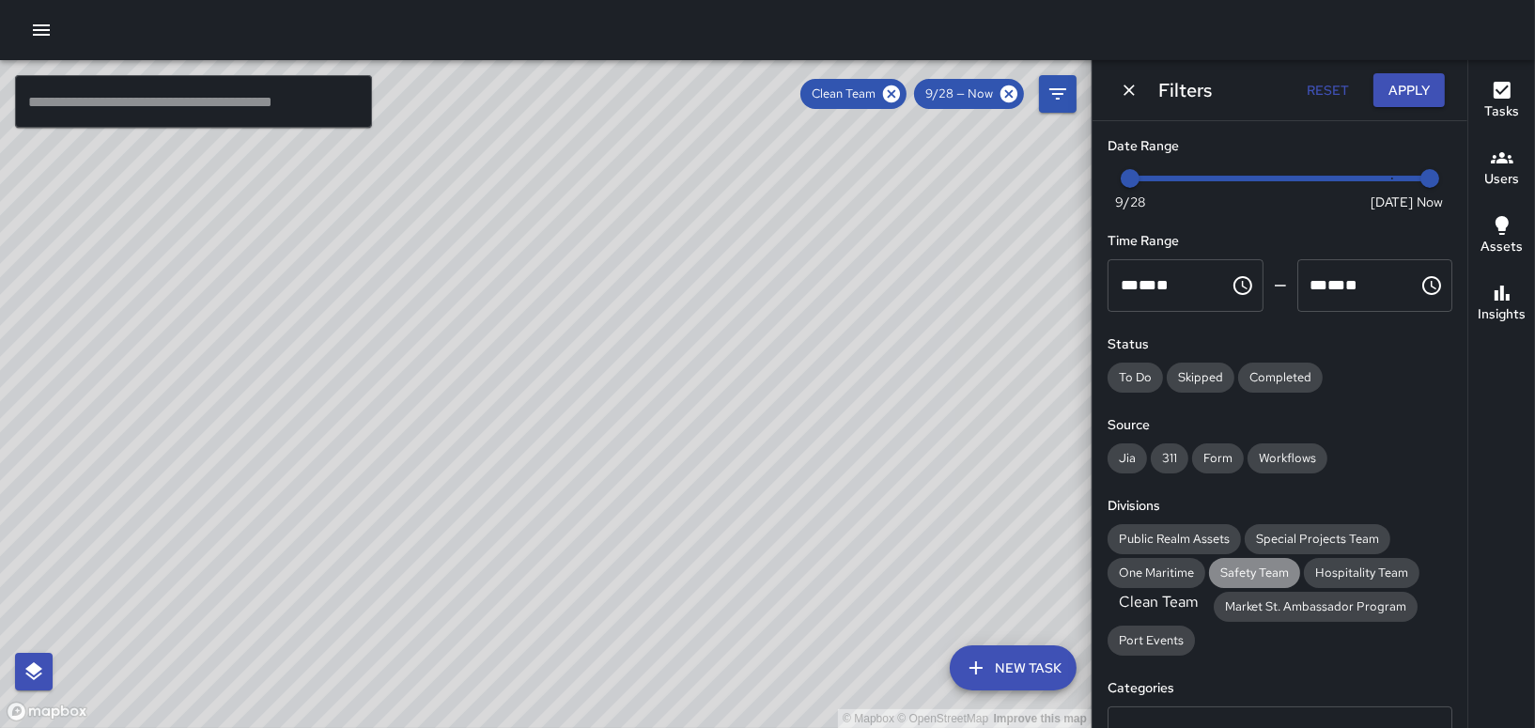
click at [1228, 577] on span "Safety Team" at bounding box center [1254, 573] width 91 height 19
click at [1162, 596] on div "Clean Team" at bounding box center [1158, 607] width 102 height 30
click at [1400, 89] on button "Apply" at bounding box center [1408, 90] width 71 height 35
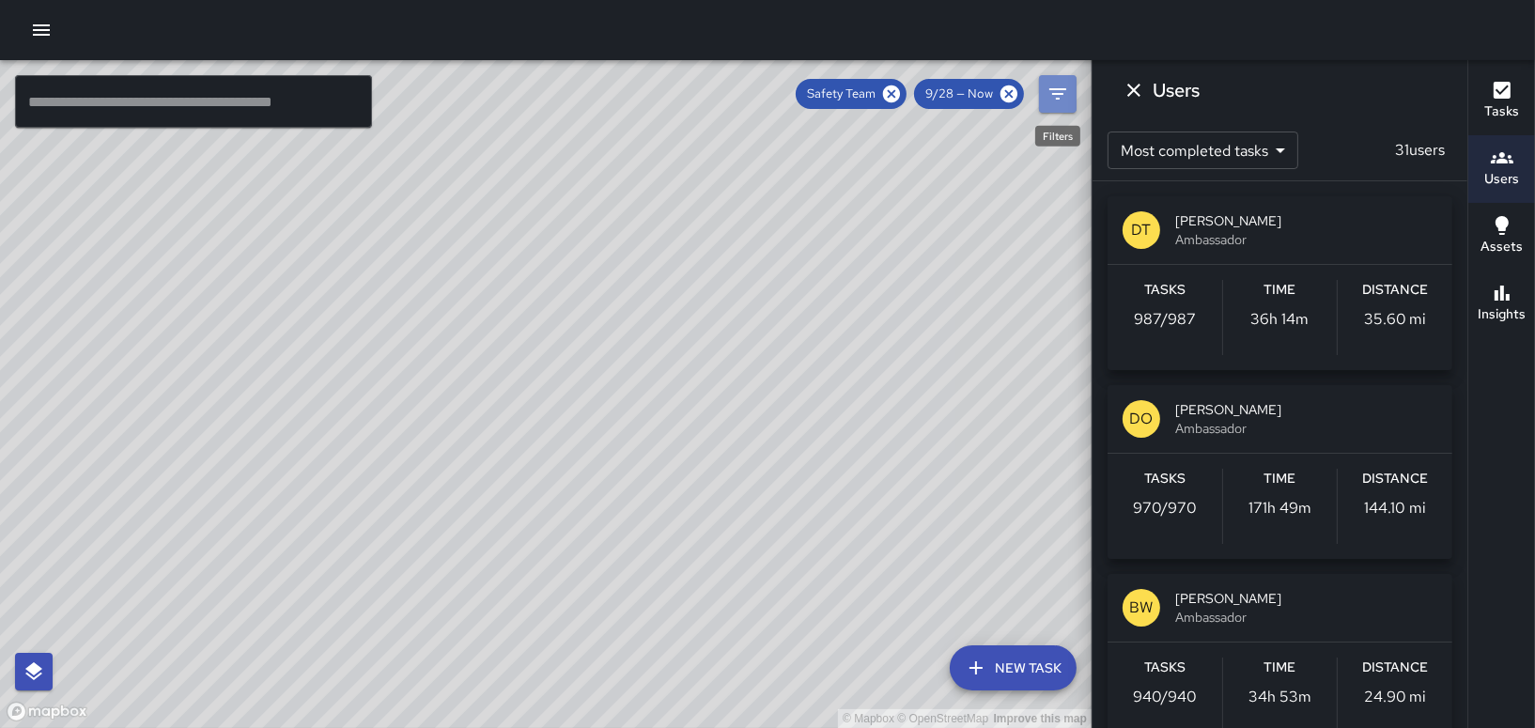
click at [1054, 86] on icon "Filters" at bounding box center [1057, 94] width 23 height 23
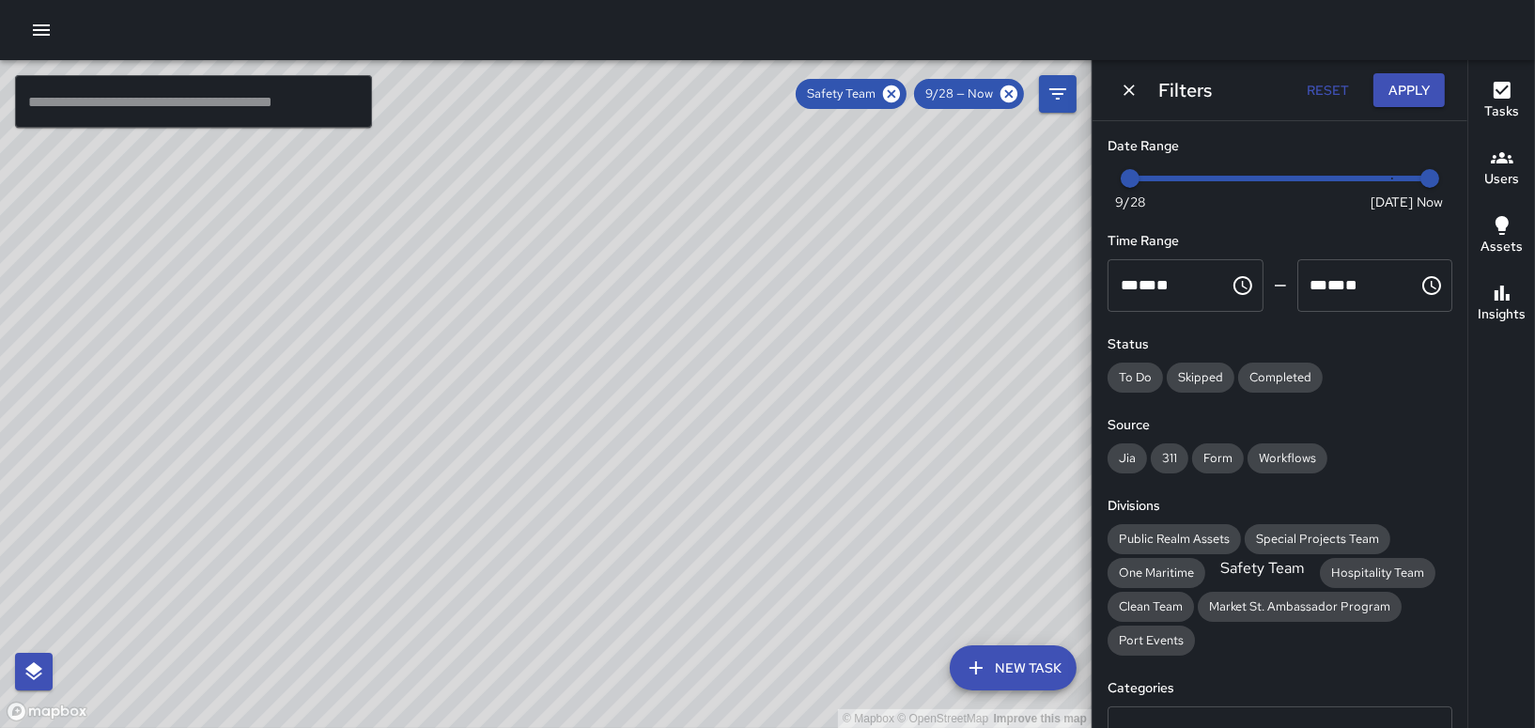
click at [1236, 573] on span "Safety Team" at bounding box center [1262, 568] width 107 height 20
click at [1144, 603] on span "Clean Team" at bounding box center [1150, 606] width 86 height 19
click at [1424, 85] on button "Apply" at bounding box center [1408, 90] width 71 height 35
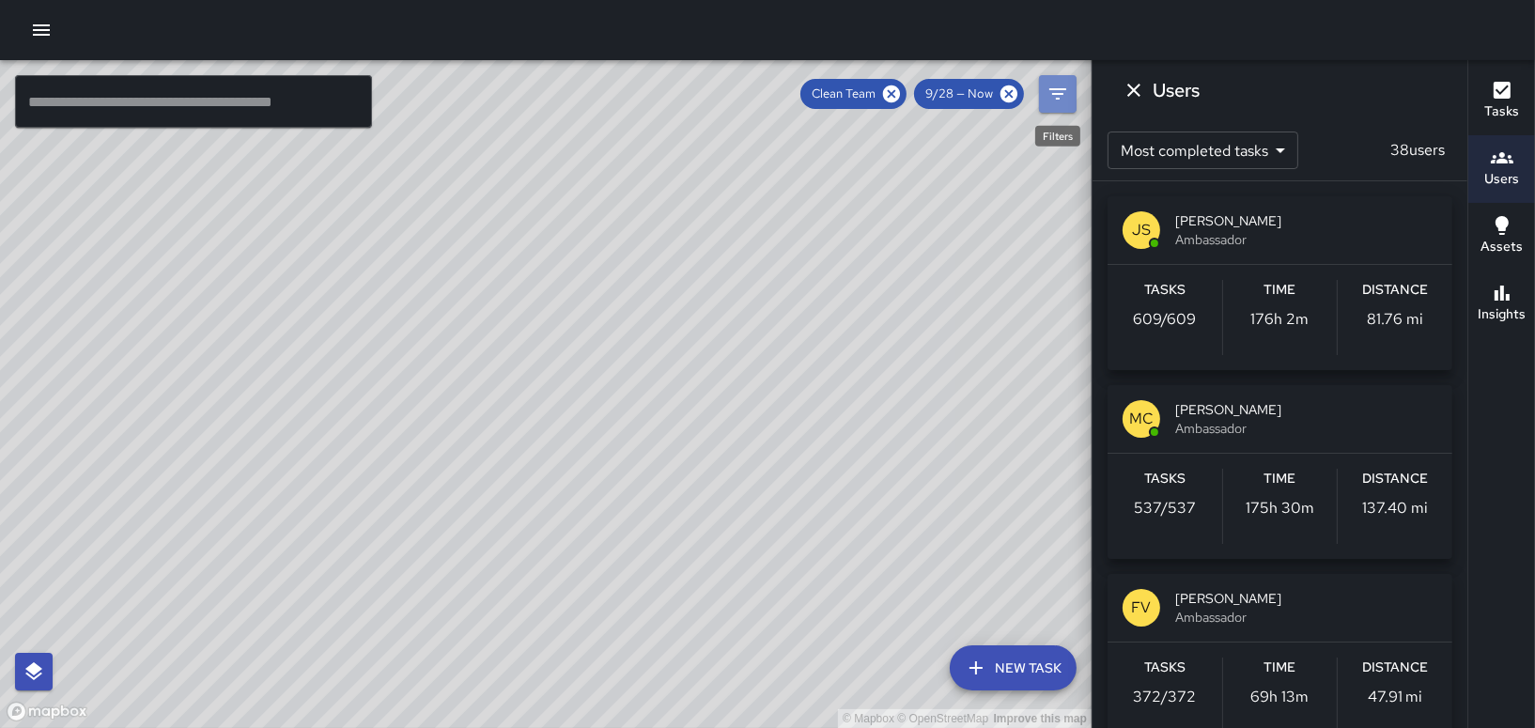
click at [1074, 83] on button "Filters" at bounding box center [1058, 94] width 38 height 38
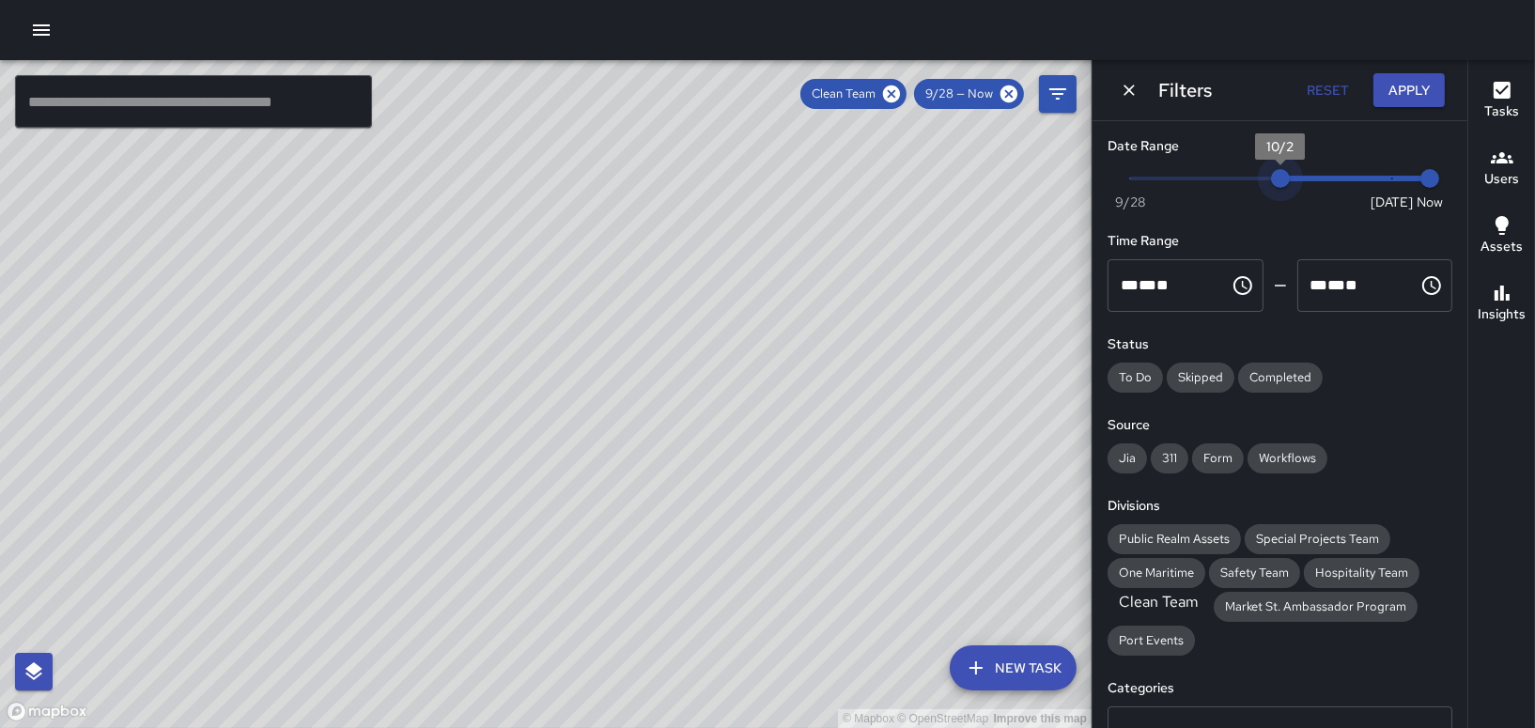
drag, startPoint x: 1133, startPoint y: 180, endPoint x: 1274, endPoint y: 178, distance: 140.9
click at [1274, 178] on span "10/2" at bounding box center [1280, 178] width 19 height 19
click at [1409, 80] on button "Apply" at bounding box center [1408, 90] width 71 height 35
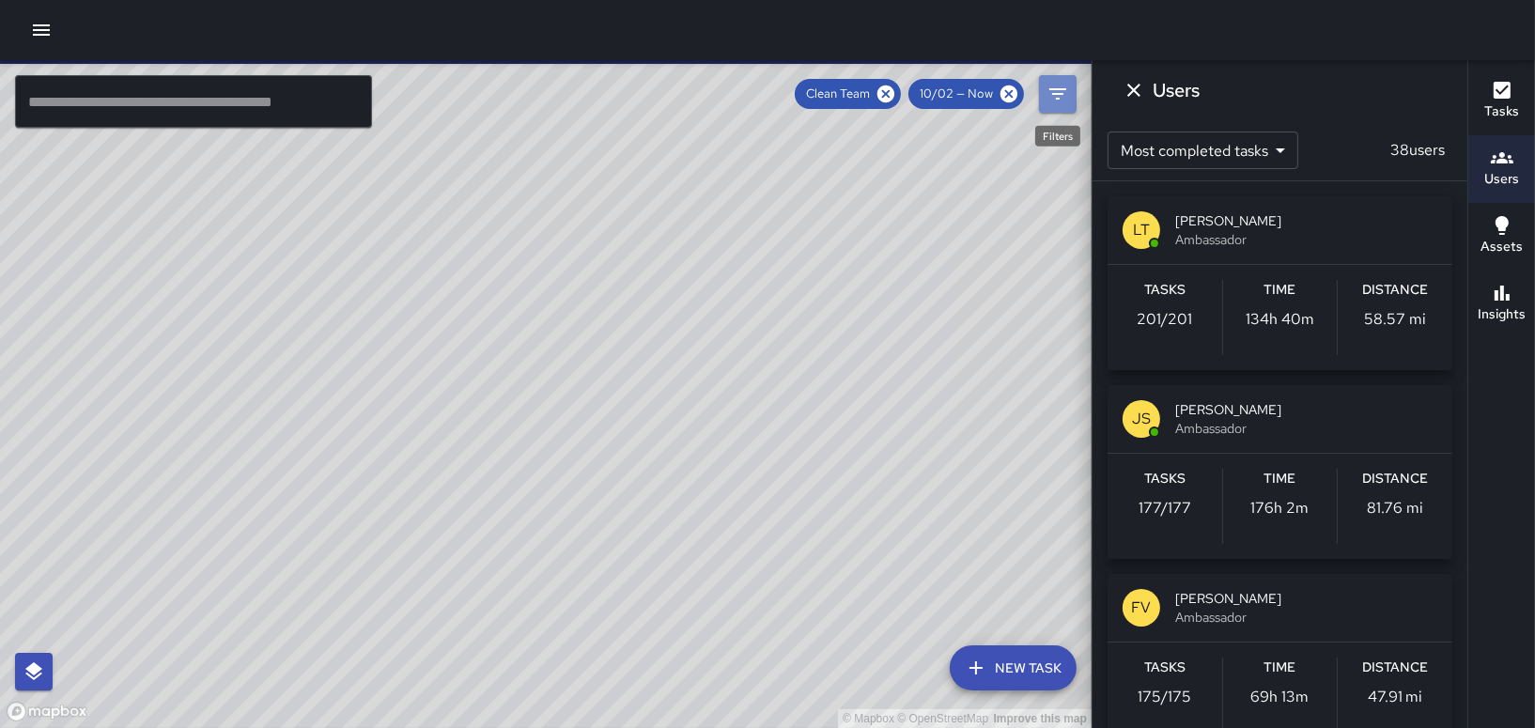
click at [1061, 91] on icon "Filters" at bounding box center [1057, 94] width 23 height 23
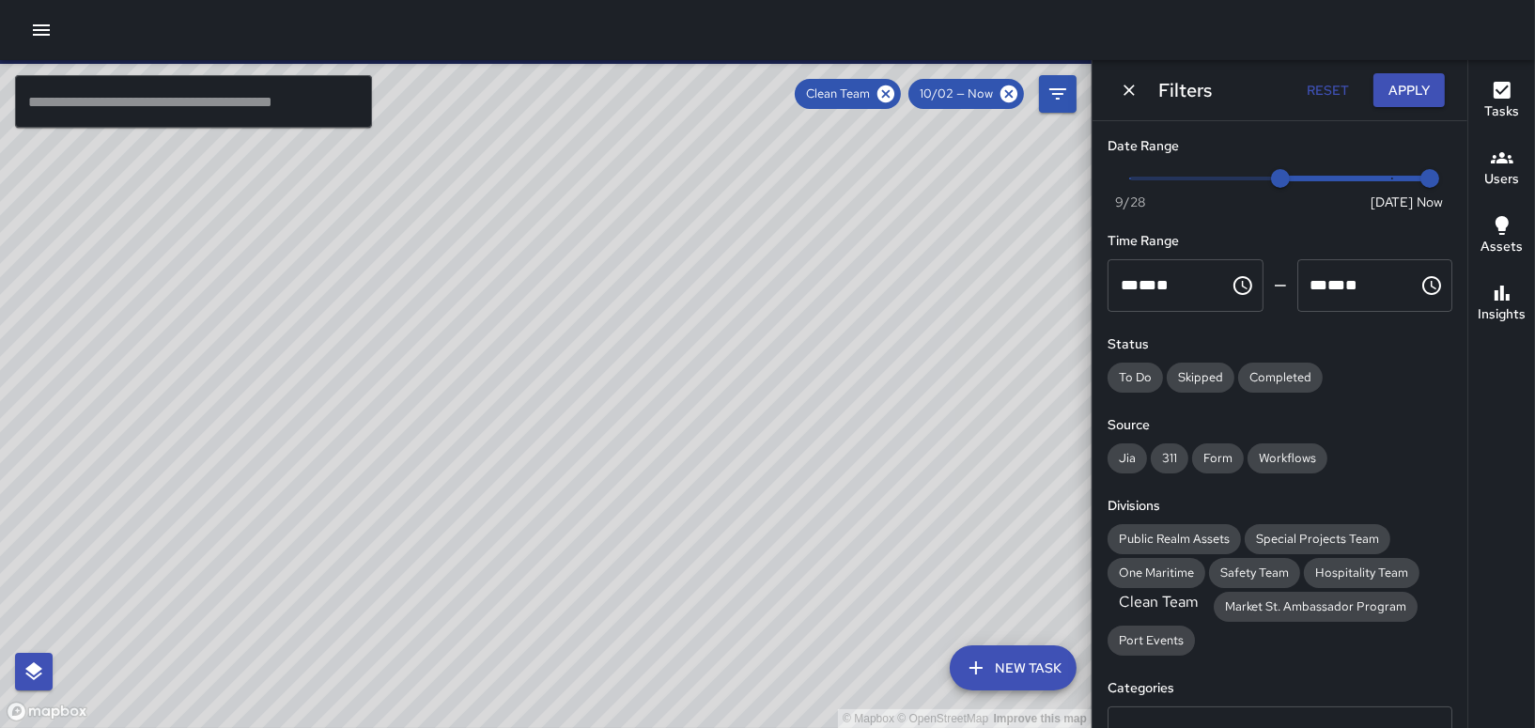
click at [1162, 600] on span "Clean Team" at bounding box center [1158, 602] width 102 height 20
click at [1401, 90] on button "Apply" at bounding box center [1408, 90] width 71 height 35
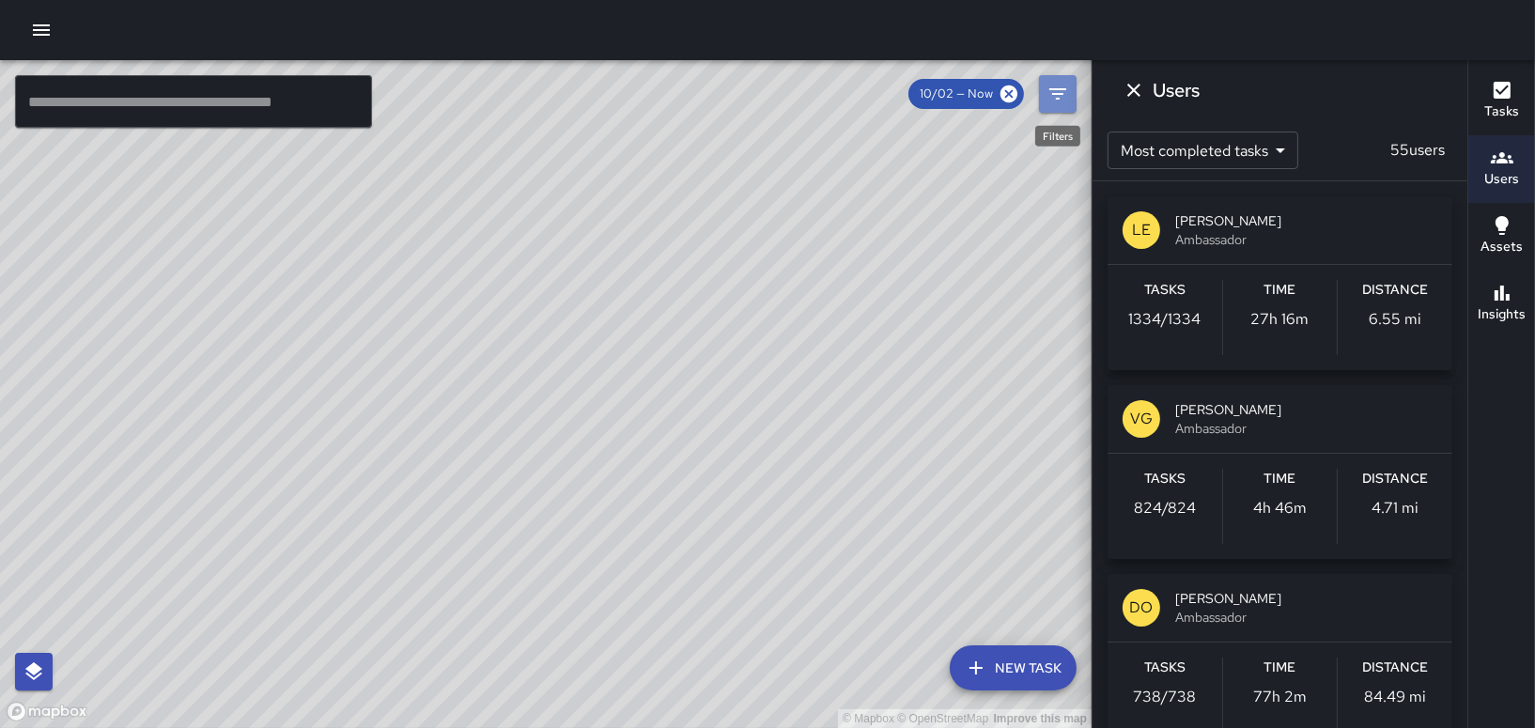
click at [1043, 96] on button "Filters" at bounding box center [1058, 94] width 38 height 38
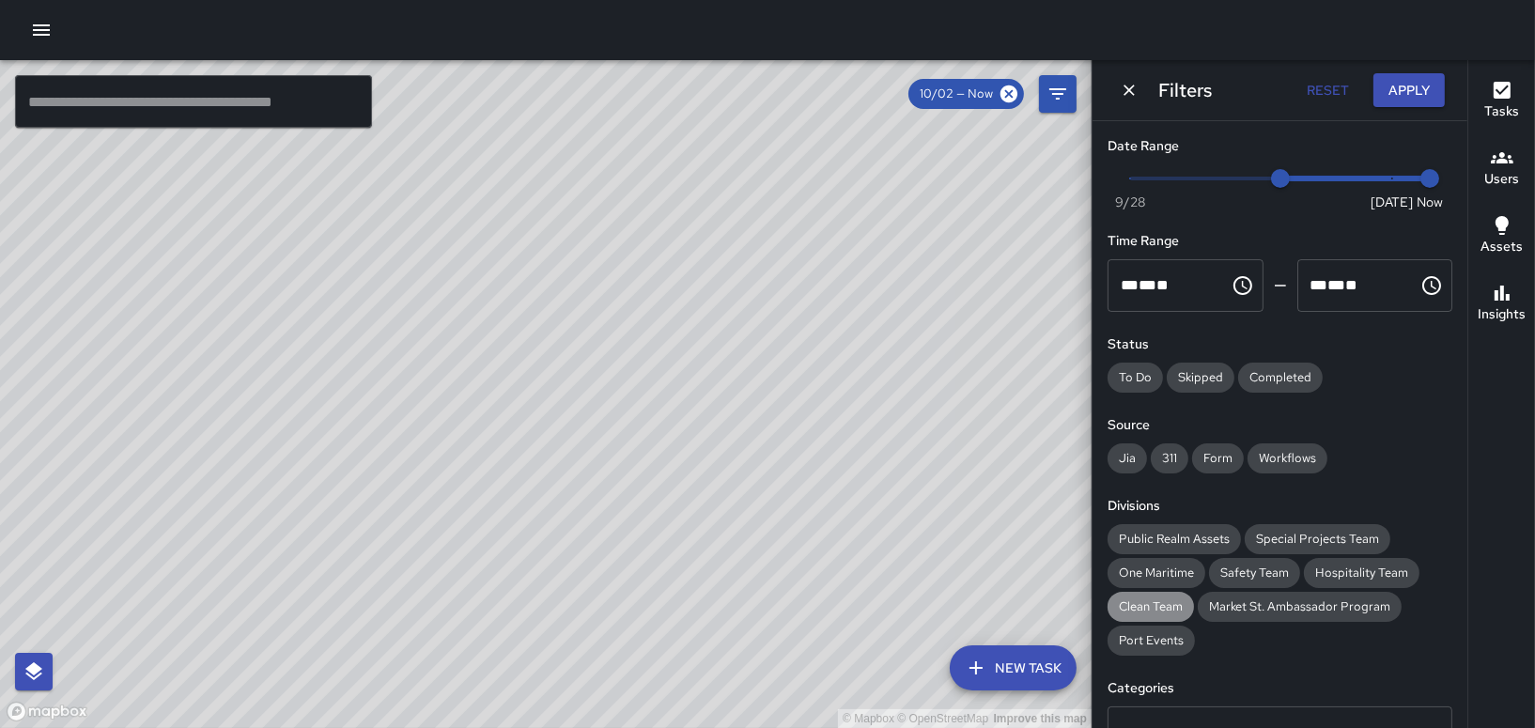
click at [1157, 596] on div "Clean Team" at bounding box center [1150, 607] width 86 height 30
click at [1401, 95] on button "Apply" at bounding box center [1408, 90] width 71 height 35
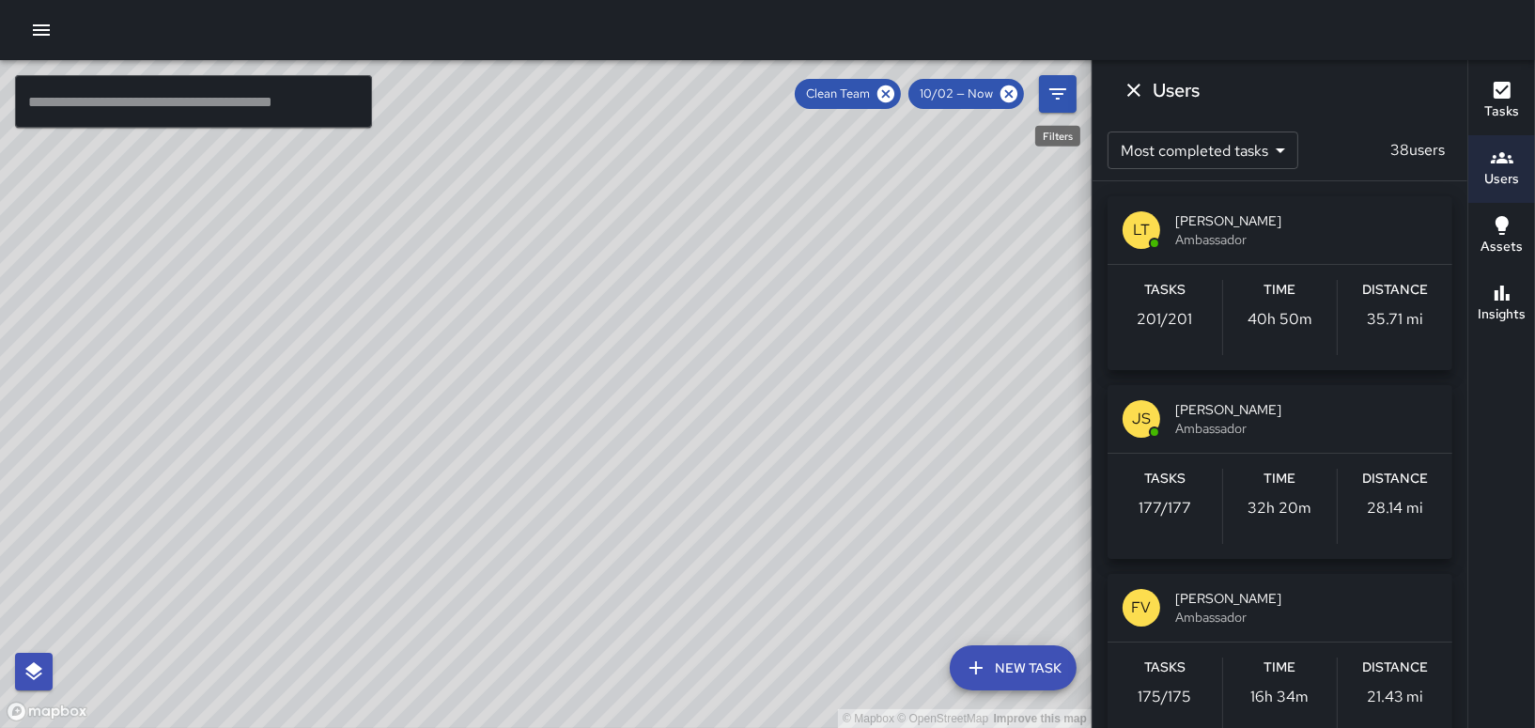
click at [1053, 84] on icon "Filters" at bounding box center [1057, 94] width 23 height 23
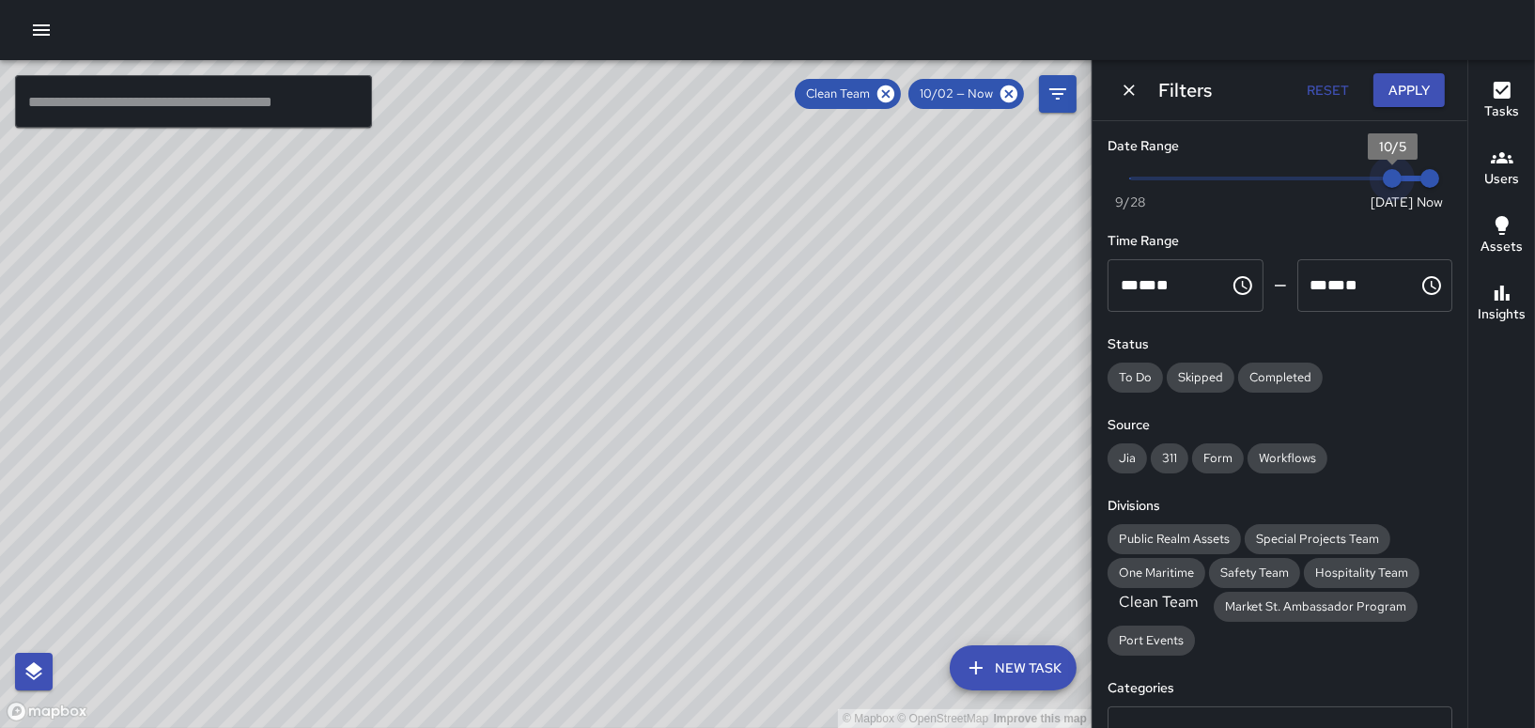
drag, startPoint x: 1261, startPoint y: 168, endPoint x: 1394, endPoint y: 173, distance: 132.5
click at [1394, 173] on span "10/5" at bounding box center [1392, 178] width 19 height 19
click at [1404, 95] on button "Apply" at bounding box center [1408, 90] width 71 height 35
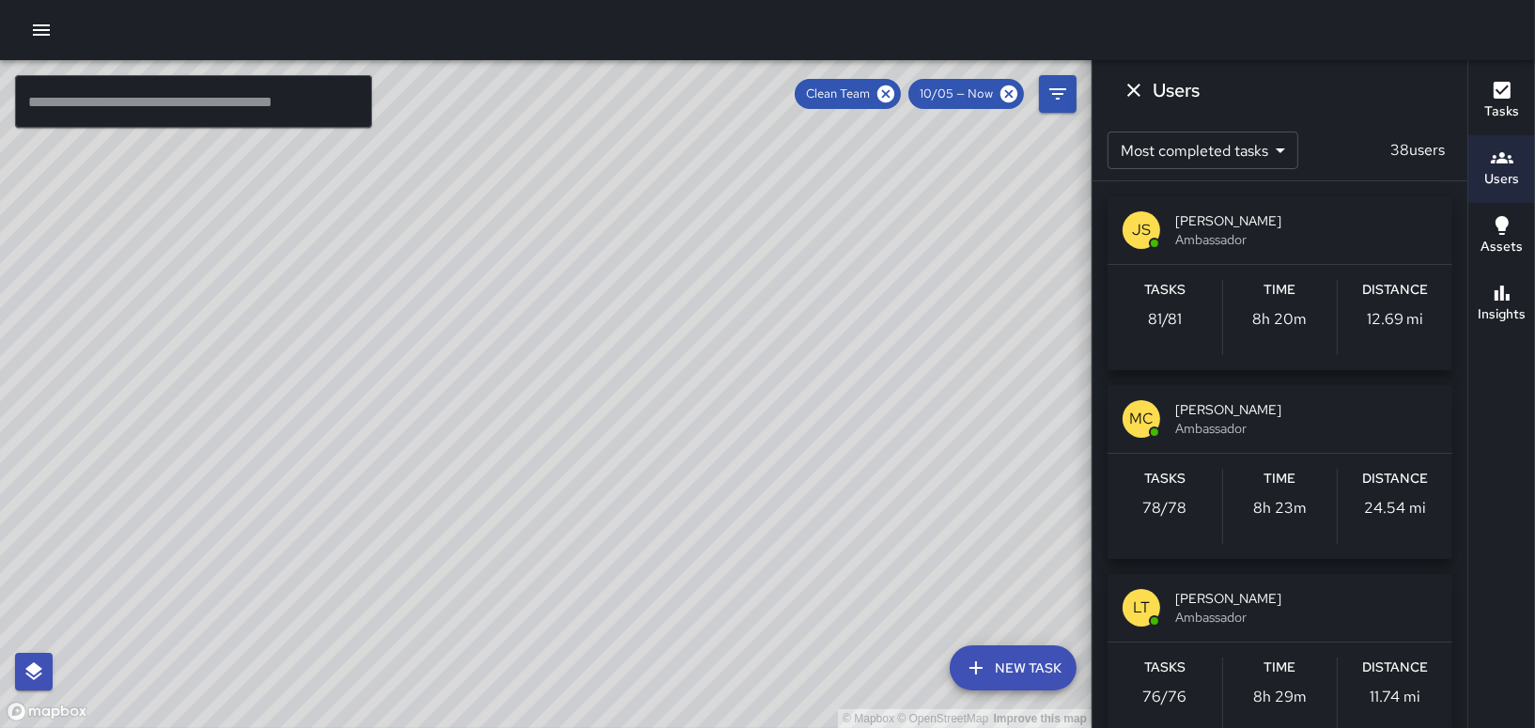
click at [1059, 84] on icon "Filters" at bounding box center [1057, 94] width 23 height 23
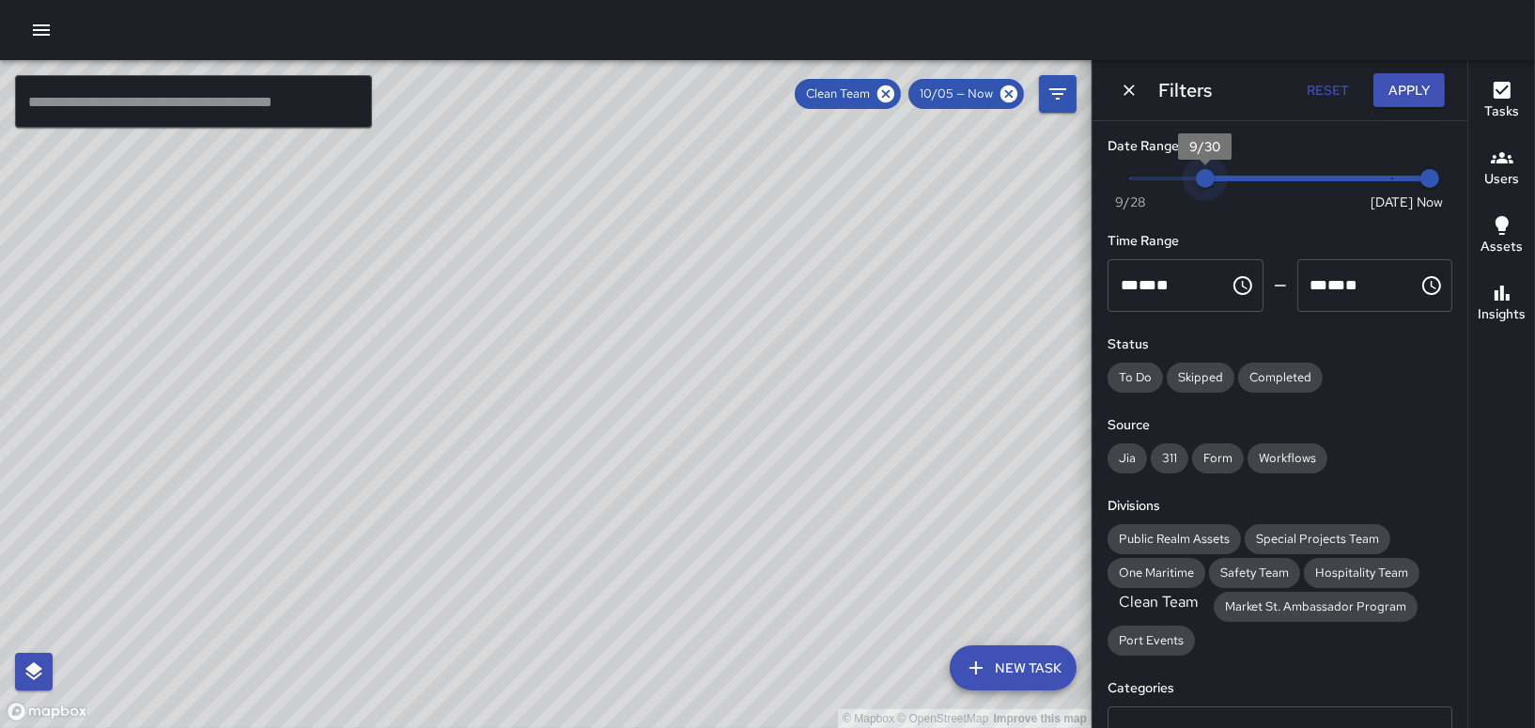
drag, startPoint x: 1377, startPoint y: 170, endPoint x: 1191, endPoint y: 159, distance: 186.3
click at [1196, 169] on span "9/30" at bounding box center [1205, 178] width 19 height 19
drag, startPoint x: 1191, startPoint y: 159, endPoint x: 1383, endPoint y: 84, distance: 205.8
click at [1192, 159] on span "9/30" at bounding box center [1205, 146] width 54 height 26
click at [1392, 84] on button "Apply" at bounding box center [1408, 90] width 71 height 35
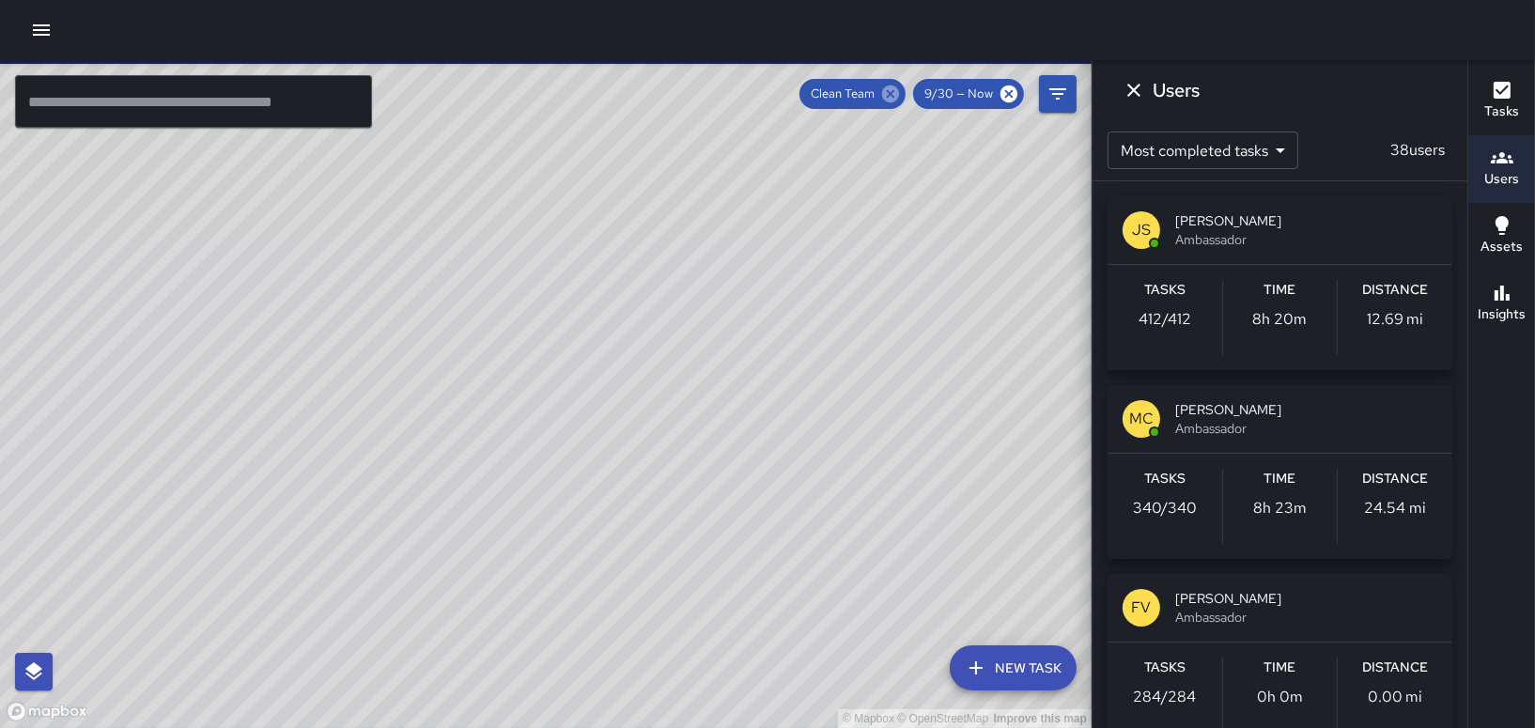
click at [890, 89] on icon at bounding box center [890, 93] width 17 height 17
click at [947, 95] on span "9/30 — Now" at bounding box center [958, 94] width 91 height 19
click at [1053, 96] on icon "Filters" at bounding box center [1057, 94] width 23 height 23
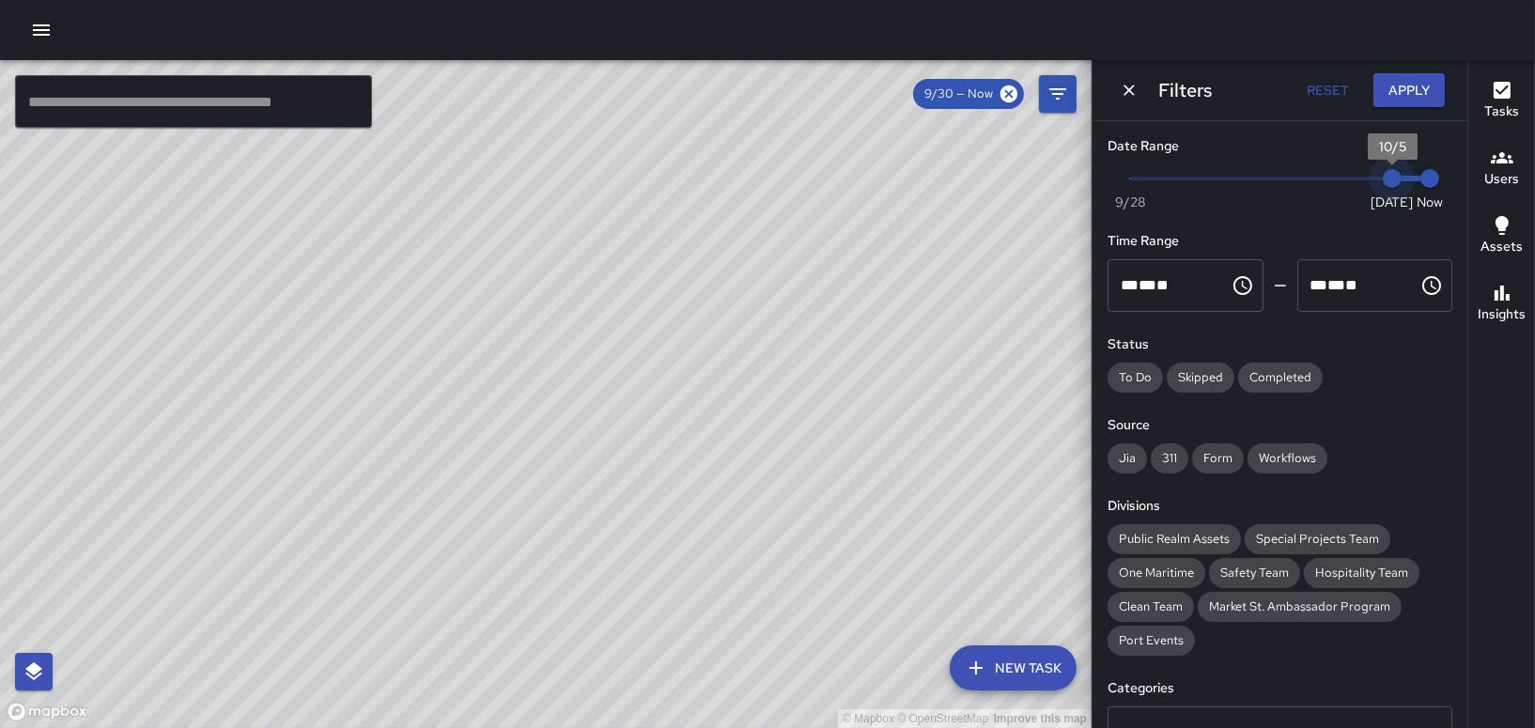
drag, startPoint x: 1200, startPoint y: 175, endPoint x: 1404, endPoint y: 159, distance: 204.5
click at [1401, 193] on span "Now [DATE] [DATE] 7:41 pm" at bounding box center [1280, 178] width 300 height 28
click at [1412, 89] on button "Apply" at bounding box center [1408, 90] width 71 height 35
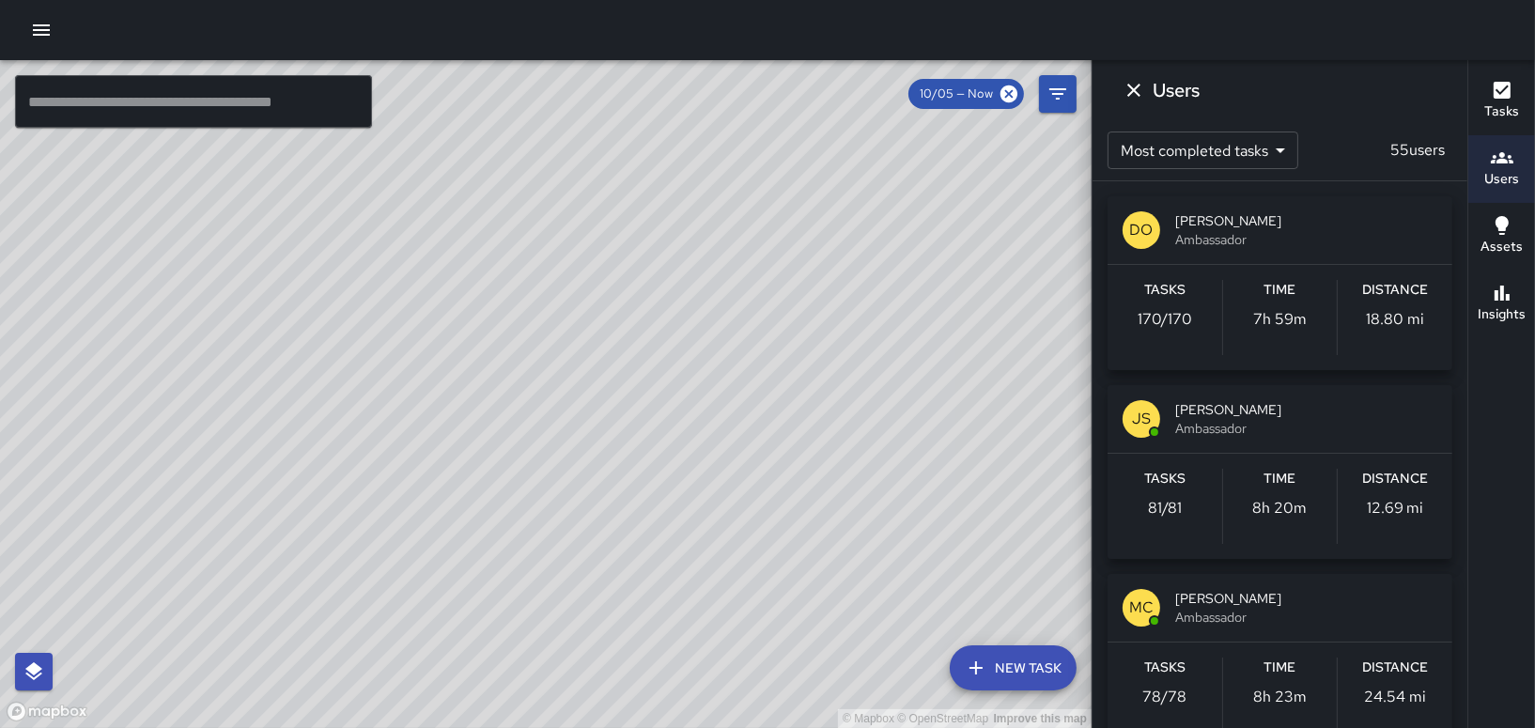
click at [965, 85] on span "10/05 — Now" at bounding box center [956, 94] width 96 height 19
click at [977, 91] on span "10/05 — Now" at bounding box center [956, 94] width 96 height 19
click at [1048, 87] on icon "Filters" at bounding box center [1057, 94] width 23 height 23
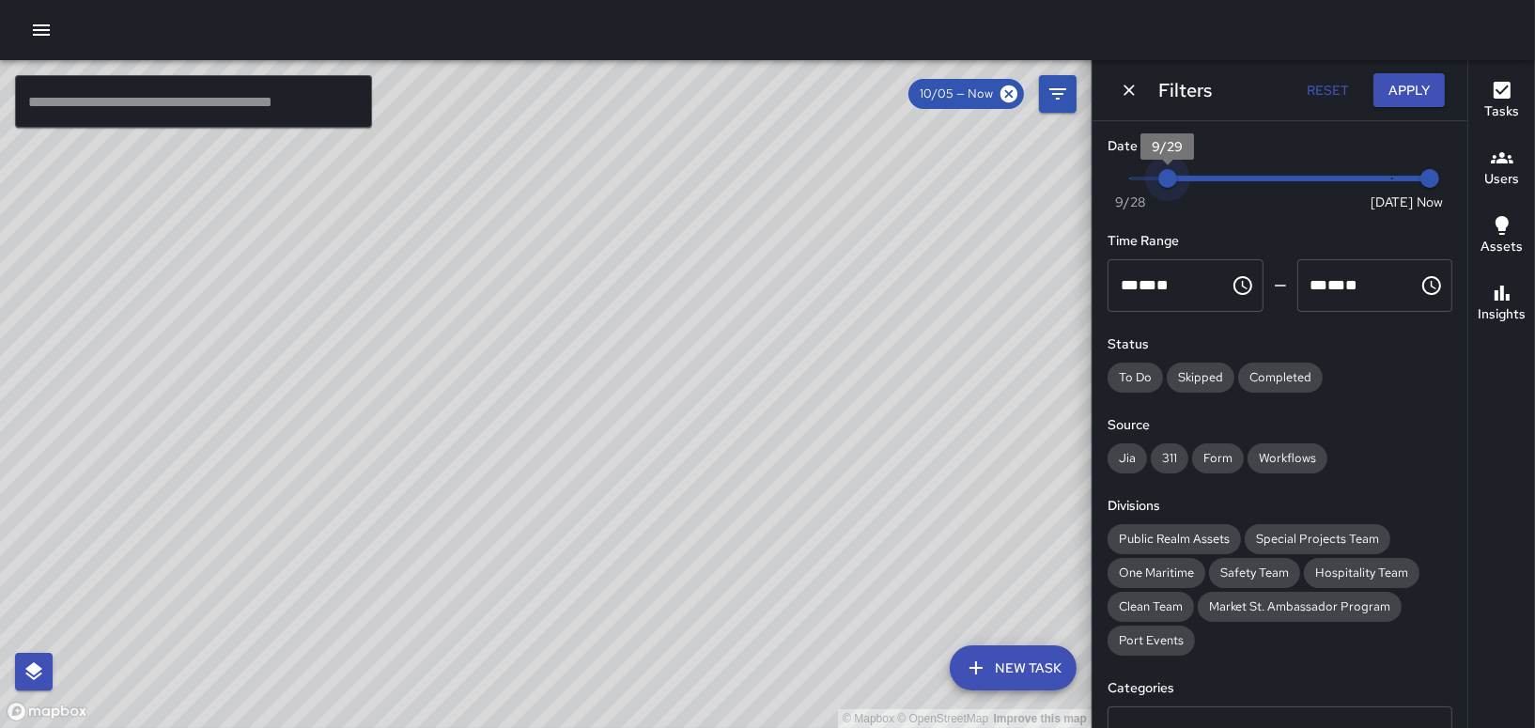
type input "*"
drag, startPoint x: 1377, startPoint y: 180, endPoint x: 1101, endPoint y: 191, distance: 276.3
click at [1101, 191] on div "Date Range Now [DATE] [DATE] 7:43 pm Time Range ** * ** ** ​ ******** ** * ** *…" at bounding box center [1279, 424] width 375 height 607
click at [1416, 89] on button "Apply" at bounding box center [1408, 90] width 71 height 35
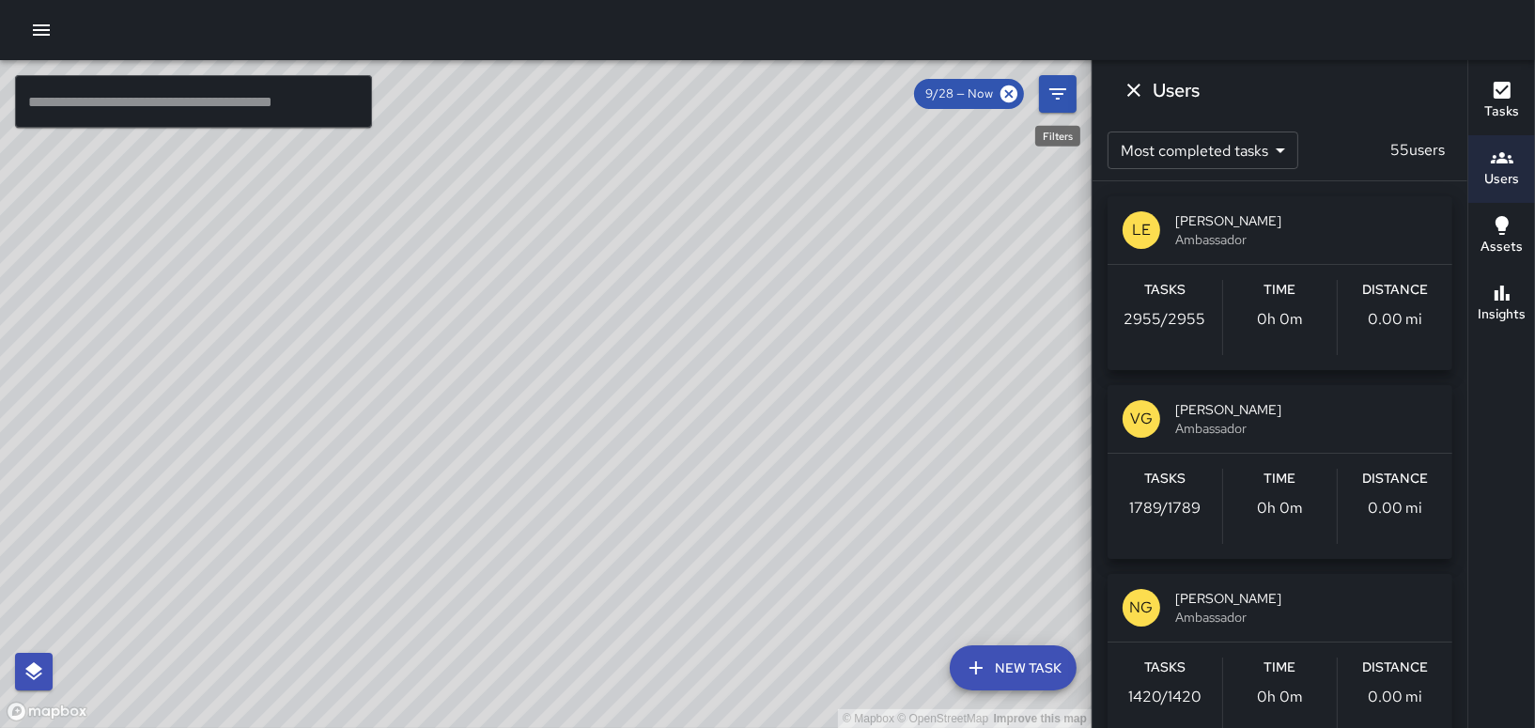
click at [1068, 86] on icon "Filters" at bounding box center [1057, 94] width 23 height 23
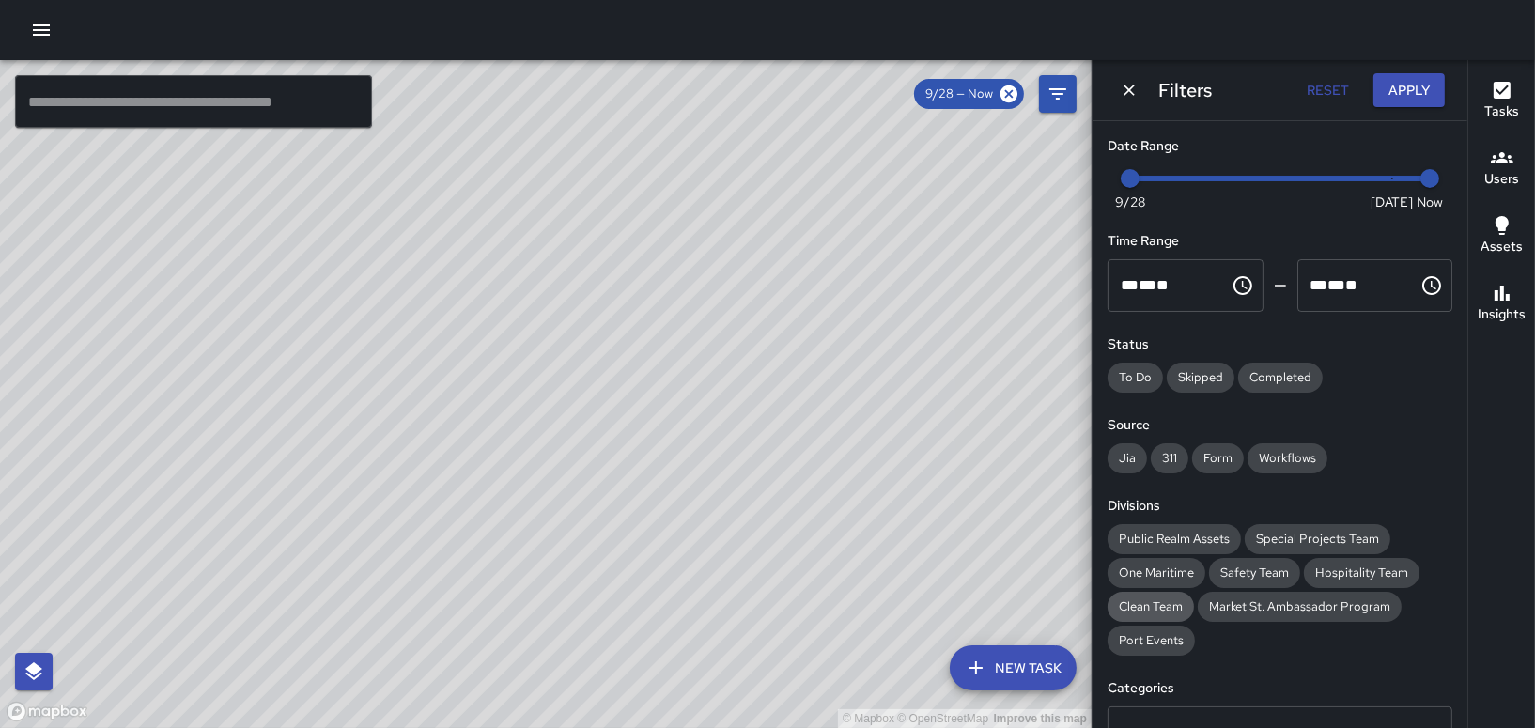
click at [1116, 605] on span "Clean Team" at bounding box center [1150, 606] width 86 height 19
click at [1403, 92] on button "Apply" at bounding box center [1408, 90] width 71 height 35
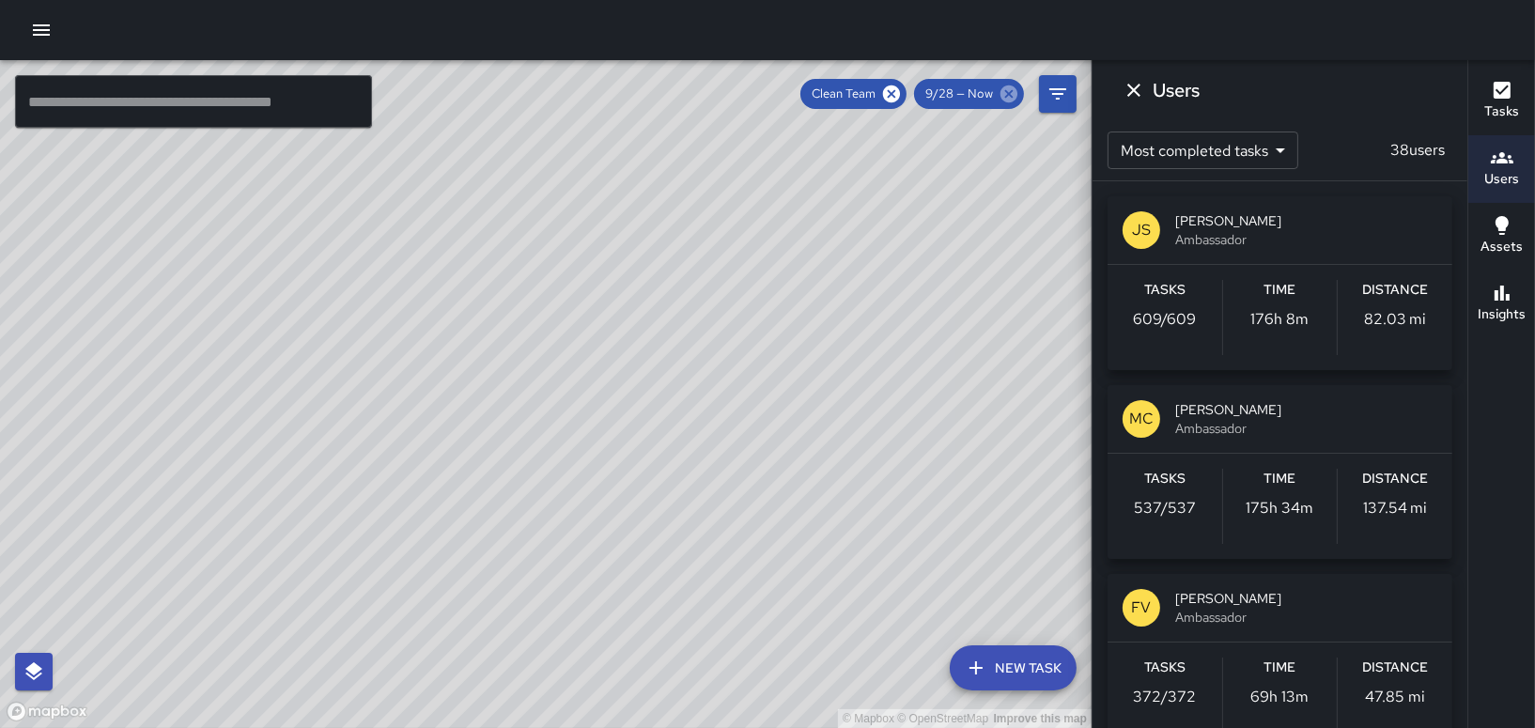
click at [1001, 90] on icon at bounding box center [1008, 93] width 17 height 17
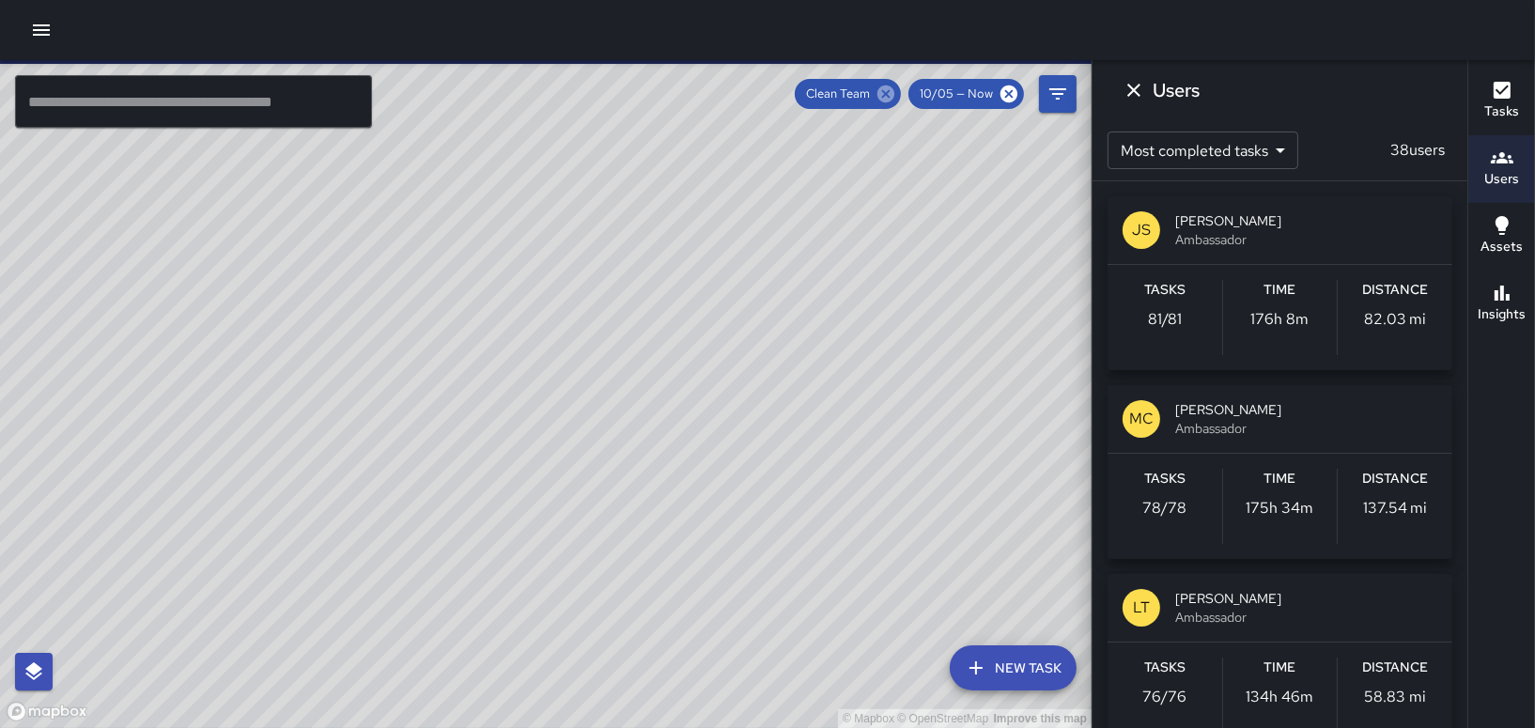
click at [893, 90] on icon at bounding box center [885, 93] width 17 height 17
click at [1129, 90] on icon "Dismiss" at bounding box center [1133, 90] width 23 height 23
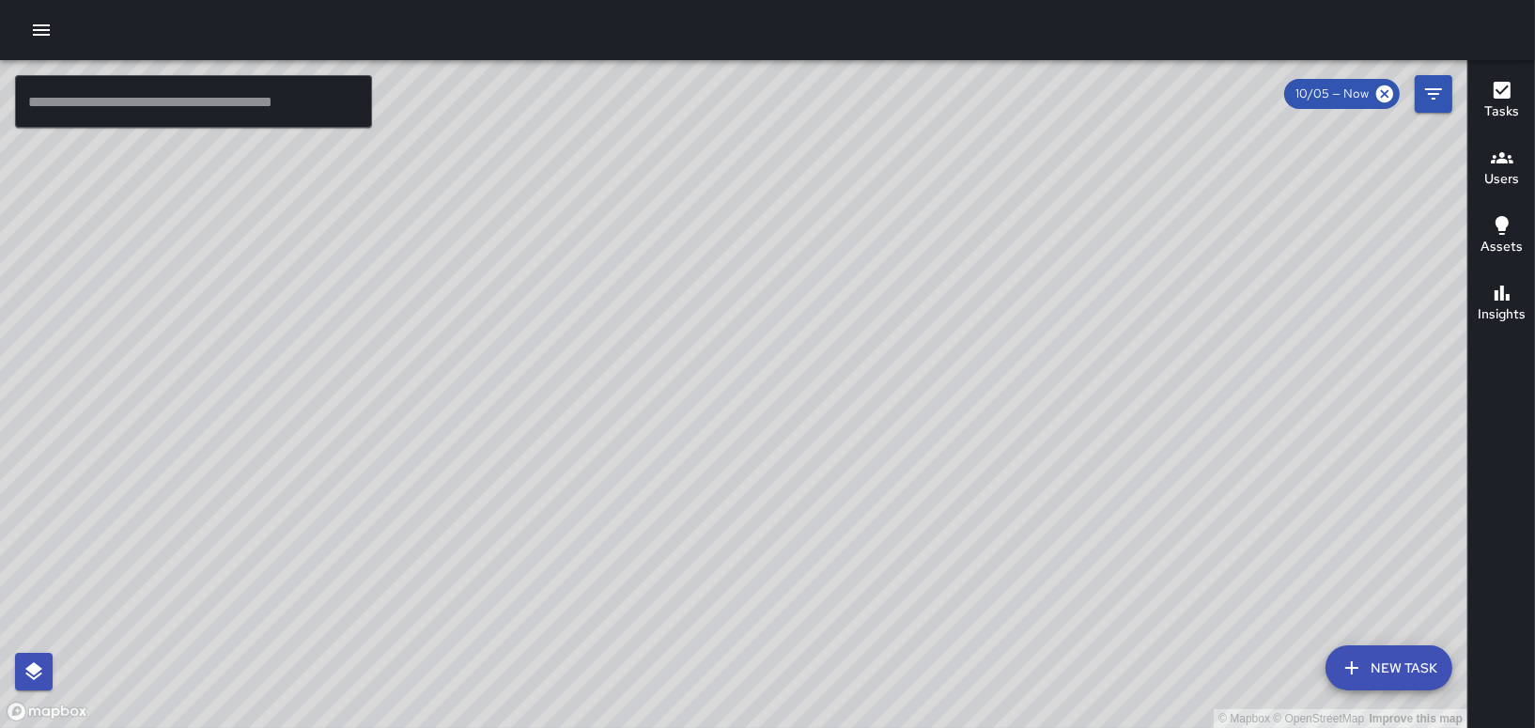
drag, startPoint x: 1136, startPoint y: 455, endPoint x: 965, endPoint y: 317, distance: 219.2
click at [971, 319] on div "© Mapbox © OpenStreetMap Improve this map" at bounding box center [733, 394] width 1467 height 668
